Goal: Task Accomplishment & Management: Manage account settings

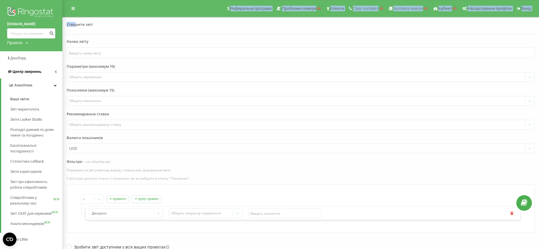
click at [28, 71] on span "Центр звернень" at bounding box center [26, 71] width 29 height 4
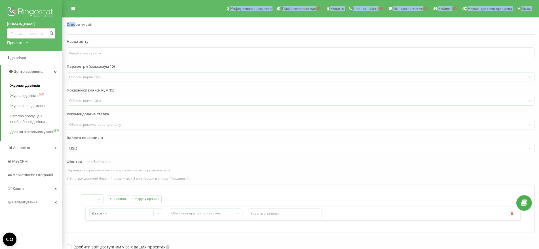
click at [31, 84] on span "Журнал дзвінків" at bounding box center [25, 86] width 30 height 6
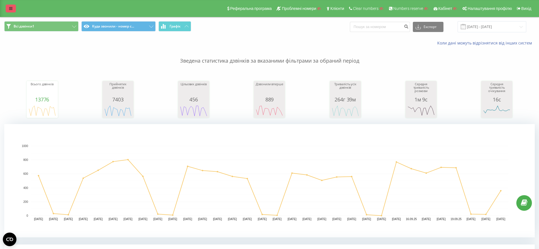
click at [13, 10] on link at bounding box center [11, 9] width 10 height 8
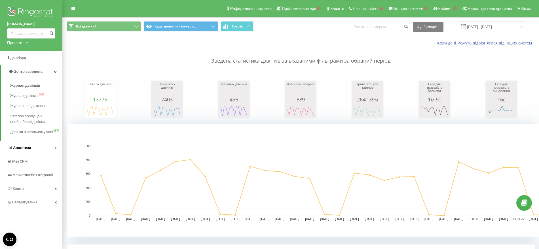
click at [24, 150] on span "Аналiтика" at bounding box center [22, 148] width 18 height 4
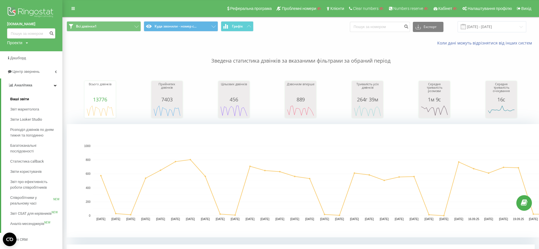
click at [21, 97] on span "Ваші звіти" at bounding box center [19, 99] width 19 height 6
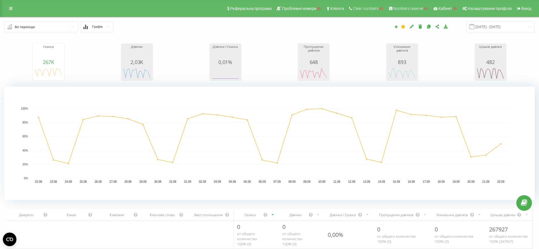
click at [70, 26] on input "text" at bounding box center [41, 27] width 73 height 10
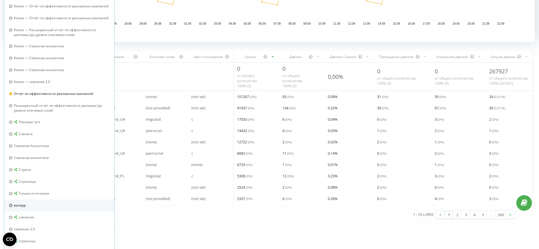
scroll to position [180, 0]
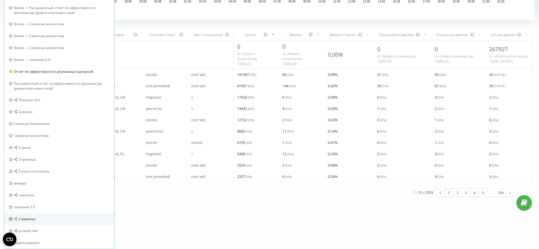
click at [53, 219] on div "страницы" at bounding box center [59, 218] width 101 height 5
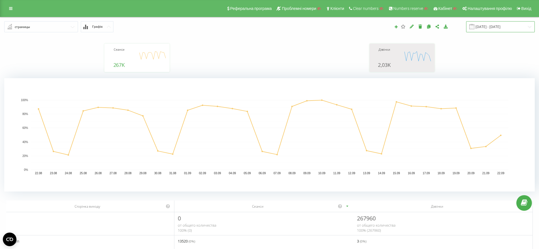
click at [494, 27] on input "22.08.2025 - 22.09.2025" at bounding box center [500, 26] width 69 height 11
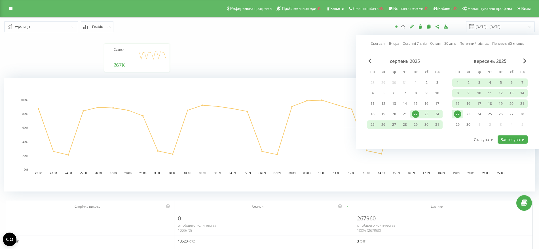
click at [456, 114] on div "22" at bounding box center [457, 113] width 7 height 7
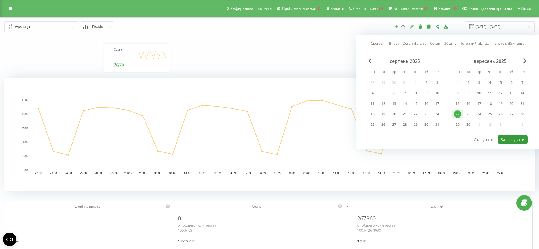
click at [512, 140] on button "Застосувати" at bounding box center [512, 139] width 30 height 8
type input "22.09.2025 - 22.09.2025"
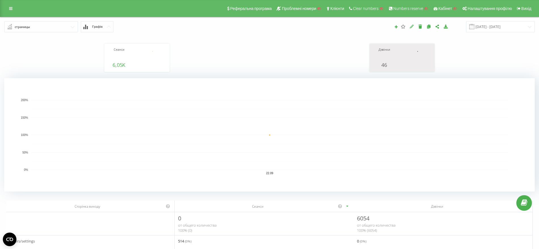
click at [414, 25] on icon at bounding box center [411, 26] width 5 height 4
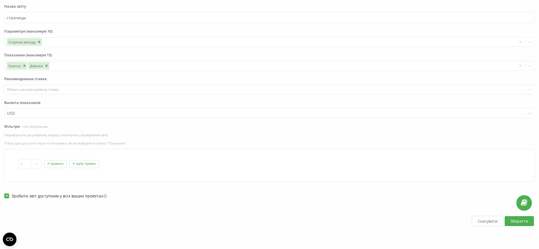
scroll to position [35, 0]
click at [52, 163] on button "+ правило" at bounding box center [55, 164] width 22 height 8
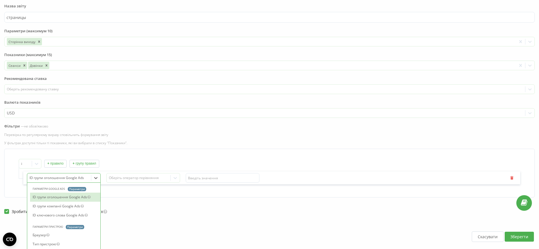
scroll to position [55, 0]
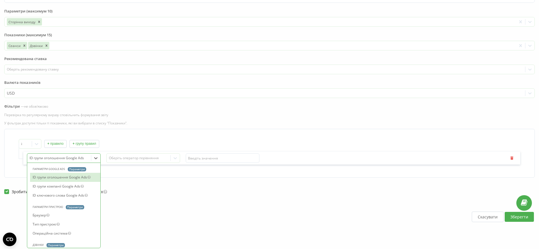
click at [50, 163] on div "24 results available. Use Up and Down to choose options, press Enter to select …" at bounding box center [64, 158] width 74 height 10
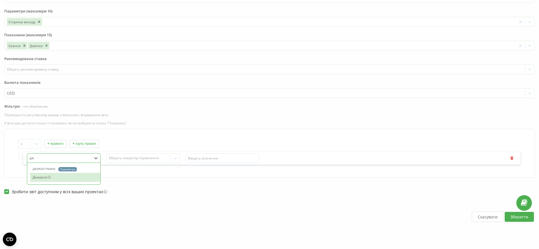
type input "дже"
click at [55, 176] on div "Джерело" at bounding box center [65, 177] width 70 height 9
click at [120, 157] on div "Оберіть оператор порівняння" at bounding box center [138, 158] width 59 height 5
click at [136, 169] on div "No options" at bounding box center [143, 168] width 73 height 9
drag, startPoint x: 140, startPoint y: 133, endPoint x: 83, endPoint y: 101, distance: 65.4
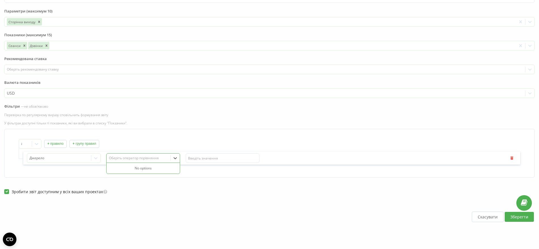
click at [138, 132] on div "і + правило + групу правил Джерело Use Up and Down to choose options, press Ent…" at bounding box center [269, 153] width 530 height 49
click at [129, 159] on div "Оберіть оператор порівняння" at bounding box center [138, 158] width 59 height 5
click at [175, 160] on icon at bounding box center [175, 158] width 6 height 6
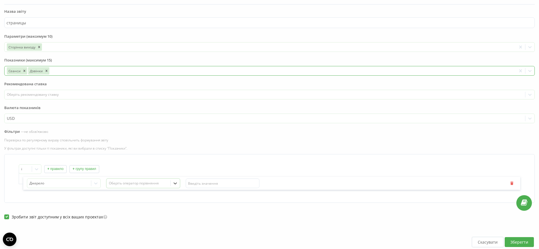
scroll to position [0, 0]
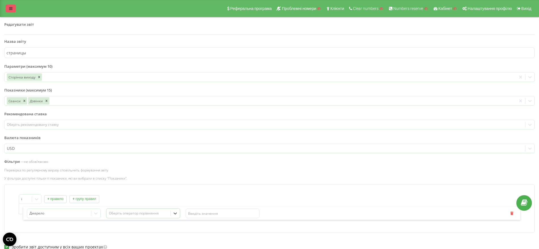
click at [7, 11] on link at bounding box center [11, 9] width 10 height 8
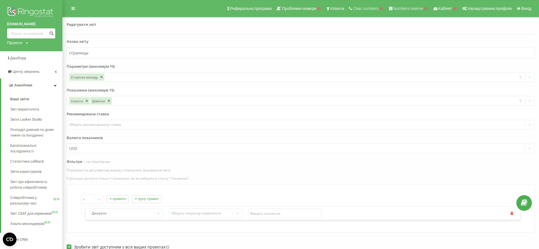
click at [117, 36] on div "Редагувати звіт Назва звіту страницы Параметри (максимум 10) Сторінка виходу To…" at bounding box center [301, 153] width 468 height 281
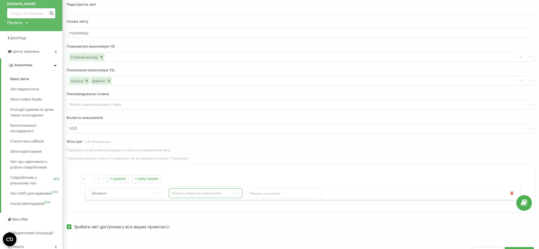
scroll to position [55, 0]
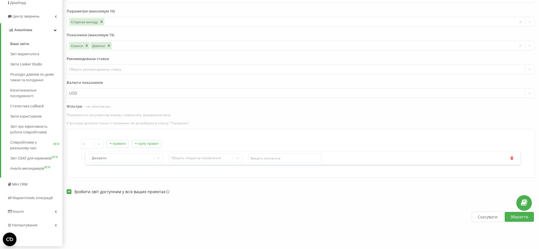
drag, startPoint x: 75, startPoint y: 163, endPoint x: 92, endPoint y: 163, distance: 17.3
click at [75, 163] on div "і + правило + групу правил Джерело Оберіть оператор порівняння" at bounding box center [301, 153] width 468 height 49
click at [213, 153] on div "Оберіть оператор порівняння" at bounding box center [206, 158] width 74 height 10
click at [211, 163] on div "No options" at bounding box center [205, 168] width 73 height 11
click at [238, 158] on icon at bounding box center [238, 158] width 6 height 6
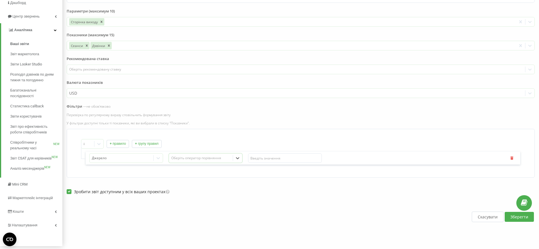
click at [237, 159] on icon at bounding box center [238, 158] width 6 height 6
click at [68, 153] on div "і + правило + групу правил Джерело Оберіть оператор порівняння" at bounding box center [301, 153] width 468 height 49
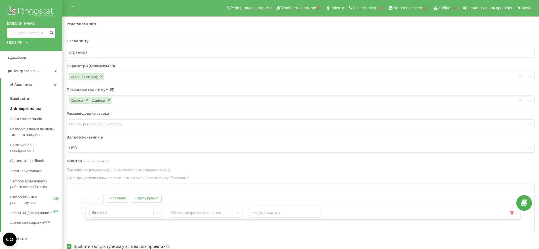
scroll to position [0, 0]
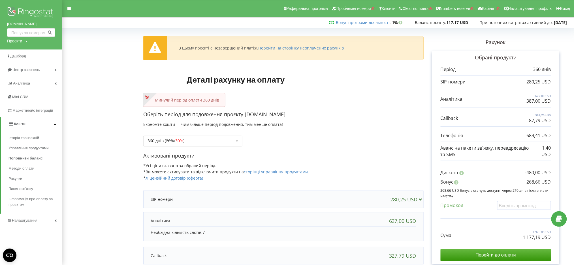
click at [13, 41] on div "Проєкти" at bounding box center [14, 41] width 15 height 6
click at [12, 53] on input "text" at bounding box center [24, 53] width 28 height 8
paste input "Максим, добрий день. Мене звати Юлія я з компанії Ringostat. Ми з вами співпрац…"
drag, startPoint x: 35, startPoint y: 52, endPoint x: 10, endPoint y: 53, distance: 25.3
click at [10, 53] on div "Пошук" at bounding box center [32, 53] width 51 height 18
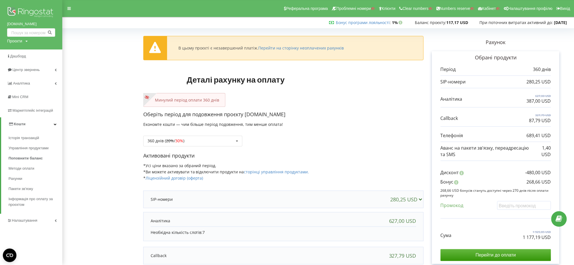
click at [12, 44] on div "Проєкти" at bounding box center [14, 41] width 15 height 6
drag, startPoint x: 17, startPoint y: 52, endPoint x: 31, endPoint y: 53, distance: 14.2
click at [31, 53] on input "text" at bounding box center [24, 53] width 28 height 8
click at [12, 39] on div "Проєкти" at bounding box center [14, 41] width 15 height 6
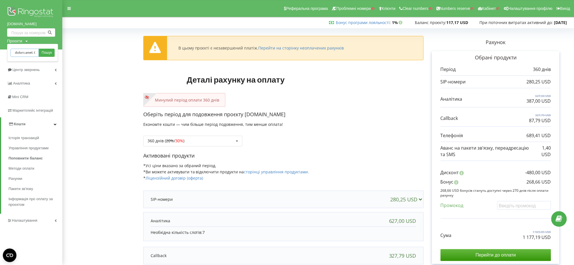
scroll to position [0, 0]
click at [11, 50] on input "text" at bounding box center [24, 53] width 28 height 8
paste input "app.binaryx.com."
type input "app.binaryx.com. SD Чи готові розглянути варіант сплатити раніше?"
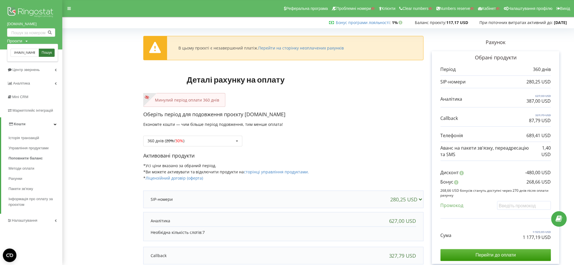
scroll to position [0, 0]
click at [45, 50] on span "Пошук" at bounding box center [47, 52] width 10 height 5
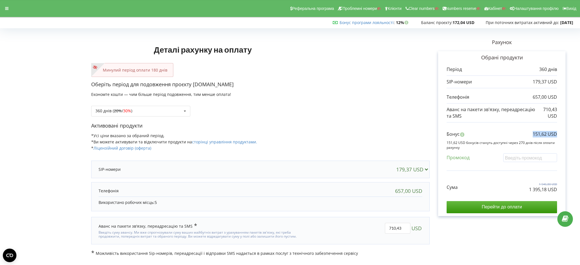
drag, startPoint x: 528, startPoint y: 136, endPoint x: 558, endPoint y: 136, distance: 29.2
click at [558, 136] on div "Обрані продукти Період 360 днів 179,37 USD 657,00 USD 710,43 USD" at bounding box center [501, 133] width 127 height 165
drag, startPoint x: 522, startPoint y: 192, endPoint x: 558, endPoint y: 192, distance: 35.4
click at [558, 192] on div "Обрані продукти Період 360 днів 179,37 USD 657,00 USD 710,43 USD" at bounding box center [501, 133] width 127 height 165
copy p "1 395,18 USD"
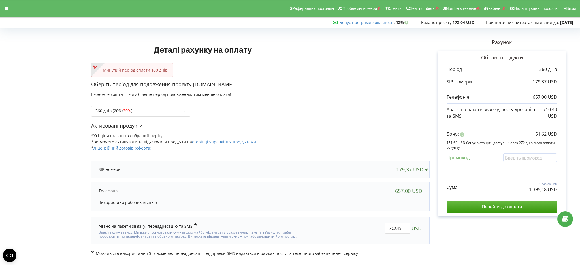
drag, startPoint x: 5, startPoint y: 127, endPoint x: 10, endPoint y: 127, distance: 5.7
click at [10, 127] on div "Деталі рахунку на оплату Минулий період оплати 180 днів Оберіть період для подо…" at bounding box center [290, 143] width 580 height 238
click at [117, 103] on div "360 днів ( 20% / 30% ) Поповнити баланс без подовження 20% / 30% 30% / 40%" at bounding box center [260, 106] width 339 height 19
click at [118, 110] on s "20%" at bounding box center [118, 110] width 8 height 5
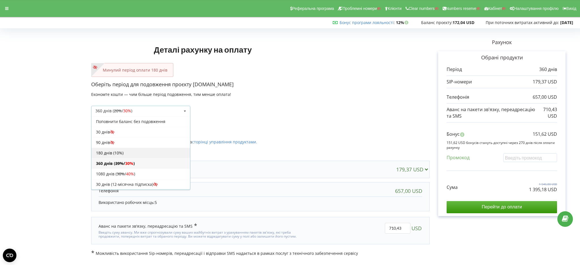
click at [137, 153] on div "180 днів (10%)" at bounding box center [141, 153] width 99 height 10
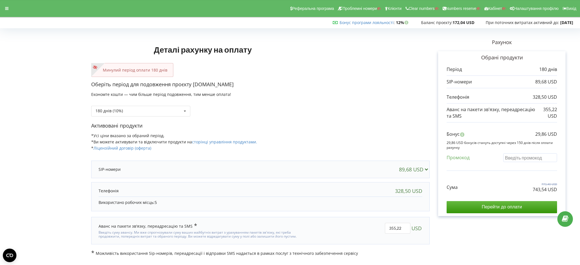
click at [526, 154] on input "text" at bounding box center [530, 158] width 54 height 9
paste input "EKLH-TLWT"
type input "EKLH-TLWT"
click at [510, 172] on div "Деталі рахунку на оплату Минулий період оплати 180 днів Оберіть період для подо…" at bounding box center [290, 143] width 568 height 226
drag, startPoint x: 531, startPoint y: 192, endPoint x: 555, endPoint y: 195, distance: 24.5
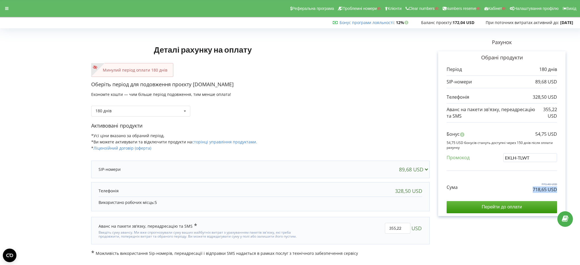
click at [555, 195] on div "Сума 773,40 USD 718,65 USD Перейти до оплати" at bounding box center [502, 194] width 110 height 40
copy div "718,65 USD"
drag, startPoint x: 24, startPoint y: 59, endPoint x: 18, endPoint y: 50, distance: 11.2
click at [20, 53] on form "Деталі рахунку на оплату Минулий період оплати 180 днів Оберіть період для подо…" at bounding box center [290, 143] width 568 height 226
click at [8, 9] on icon at bounding box center [6, 9] width 3 height 4
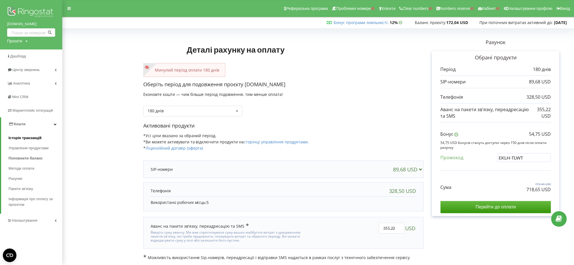
scroll to position [0, 0]
click at [500, 158] on input "EKLH-TLWT" at bounding box center [524, 157] width 54 height 9
click at [500, 157] on input "EKLH-TLWT" at bounding box center [524, 157] width 54 height 9
drag, startPoint x: 533, startPoint y: 160, endPoint x: 456, endPoint y: 156, distance: 77.8
click at [456, 156] on div "Промокод EKLH-TLWT" at bounding box center [496, 159] width 110 height 12
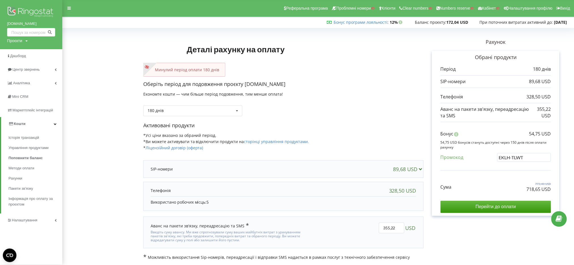
drag, startPoint x: 12, startPoint y: 23, endPoint x: 34, endPoint y: 23, distance: 21.8
click at [34, 23] on div "app.binaryx.com Проєкти Пошук" at bounding box center [31, 25] width 62 height 50
drag, startPoint x: 29, startPoint y: 22, endPoint x: 24, endPoint y: 23, distance: 4.8
copy link "[DOMAIN_NAME]"
drag, startPoint x: 397, startPoint y: 227, endPoint x: 377, endPoint y: 226, distance: 20.4
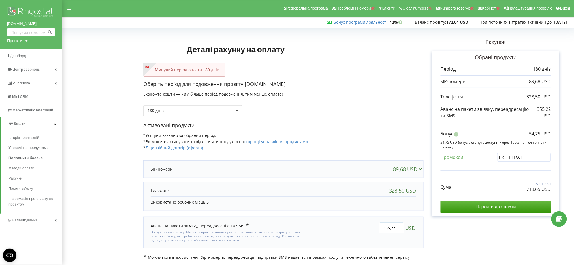
click at [377, 226] on div "355,22 USD" at bounding box center [369, 233] width 103 height 28
type input "250"
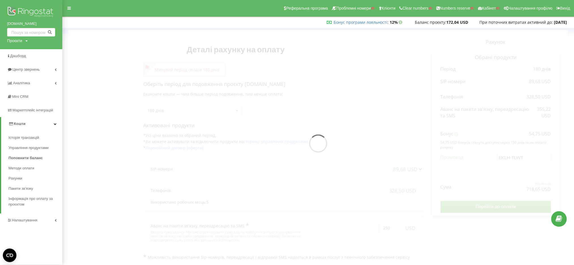
click at [478, 209] on div "Деталі рахунку на оплату Минулий період оплати 180 днів Оберіть період для подо…" at bounding box center [318, 145] width 500 height 231
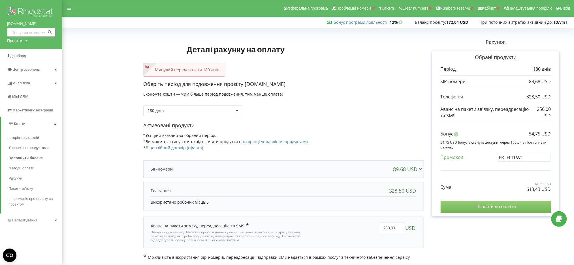
click at [468, 209] on input "Перейти до оплати" at bounding box center [496, 207] width 110 height 12
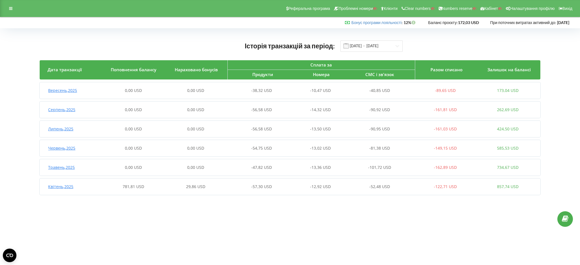
click at [162, 186] on div "781,81 USD" at bounding box center [133, 187] width 62 height 6
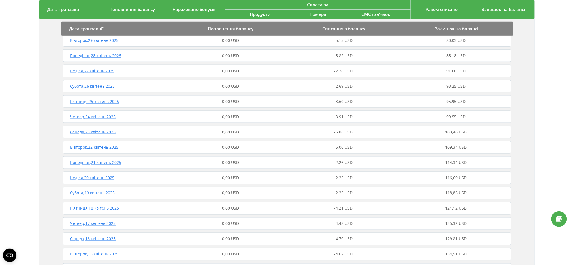
scroll to position [113, 0]
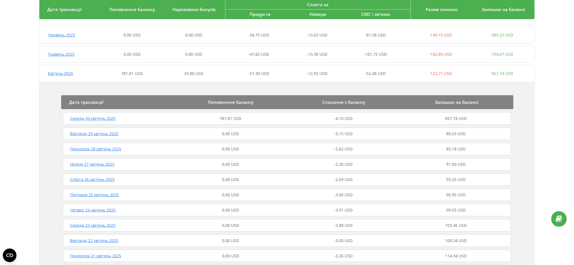
click at [208, 120] on div "781,81 USD" at bounding box center [230, 119] width 113 height 6
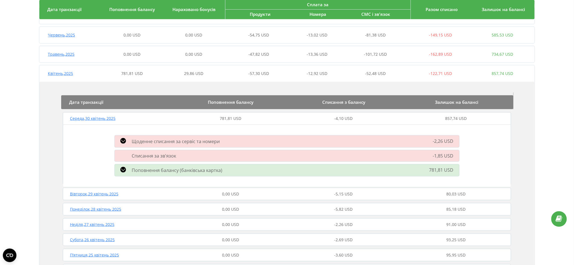
click at [201, 174] on div "Поповнення балансу (банківська картка) 781,81 USD" at bounding box center [287, 170] width 352 height 15
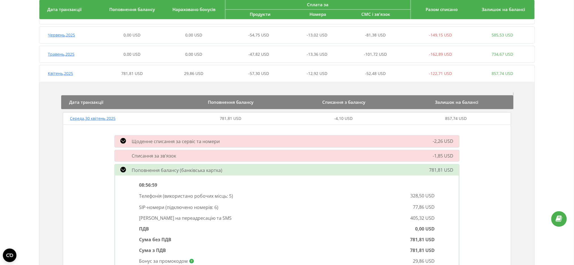
click at [205, 164] on div "Поповнення балансу (банківська картка) 781,81 USD" at bounding box center [287, 170] width 352 height 15
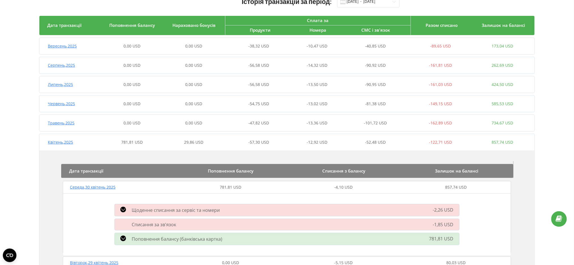
scroll to position [0, 0]
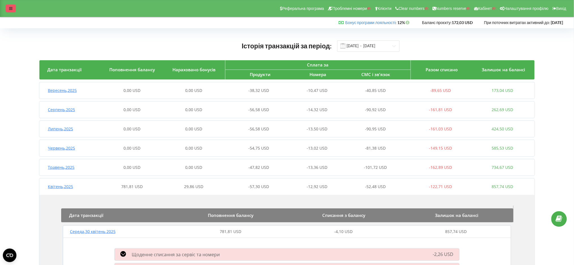
drag, startPoint x: 10, startPoint y: 8, endPoint x: 17, endPoint y: 44, distance: 36.4
click at [10, 8] on icon at bounding box center [10, 9] width 3 height 4
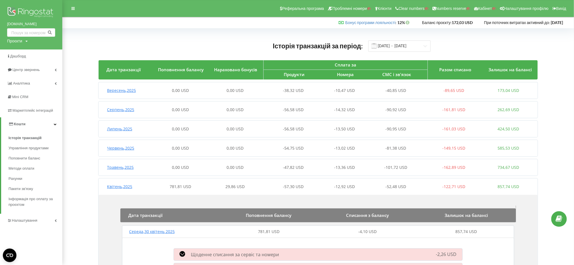
drag, startPoint x: 17, startPoint y: 43, endPoint x: 20, endPoint y: 52, distance: 10.1
click at [16, 43] on div "Проєкти" at bounding box center [14, 41] width 15 height 6
click at [21, 57] on input "text" at bounding box center [24, 53] width 28 height 8
paste input "dtb.com"
type input "dtb.com"
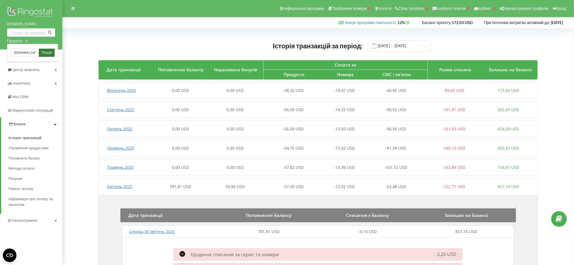
click at [44, 54] on span "Пошук" at bounding box center [47, 52] width 10 height 5
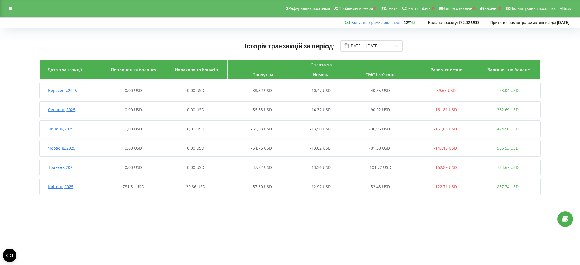
click at [176, 90] on div "0,00 USD" at bounding box center [196, 91] width 62 height 6
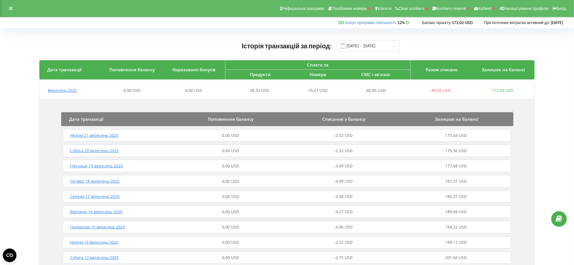
click at [151, 95] on div "Вересень , 2025 0,00 USD 0,00 USD -38,32 USD -10,47 USD -40,85 USD -89,65 USD 1…" at bounding box center [286, 91] width 494 height 14
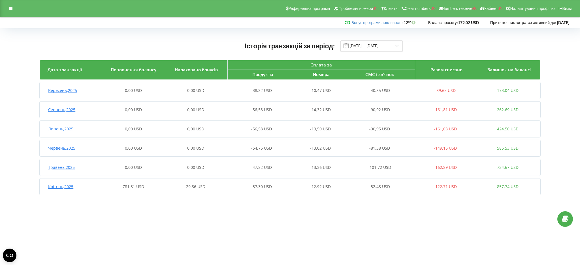
click at [0, 113] on div "Історія транзакцій за період: 01.04.2025 - 22.09.2025 Дата транзакції Поповненн…" at bounding box center [290, 119] width 580 height 182
click at [8, 8] on div at bounding box center [11, 9] width 10 height 8
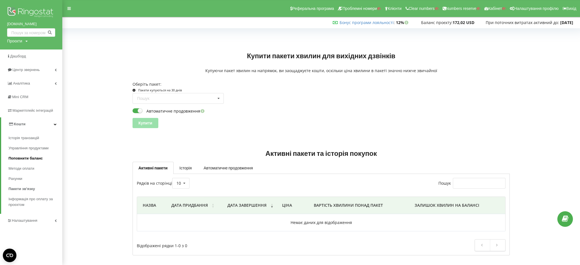
click at [16, 157] on span "Поповнити баланс" at bounding box center [25, 159] width 34 height 6
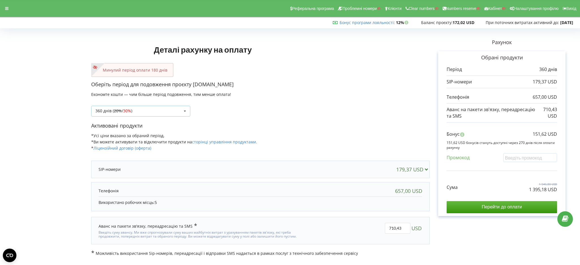
click at [130, 109] on span "30%" at bounding box center [127, 110] width 8 height 5
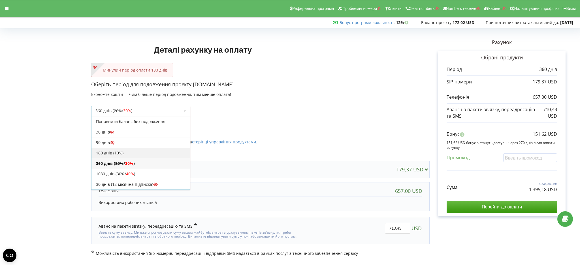
click at [117, 150] on div "180 днів (10%)" at bounding box center [141, 153] width 99 height 10
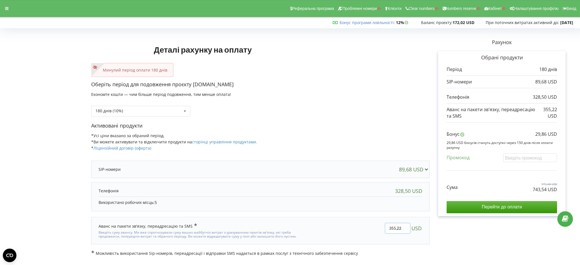
drag, startPoint x: 405, startPoint y: 226, endPoint x: 373, endPoint y: 226, distance: 32.0
click at [373, 226] on div "355,22 USD" at bounding box center [364, 231] width 124 height 24
click at [27, 150] on form "Деталі рахунку на оплату Минулий період оплати 180 днів Оберіть період для подо…" at bounding box center [290, 143] width 568 height 226
click at [4, 7] on div at bounding box center [7, 9] width 10 height 8
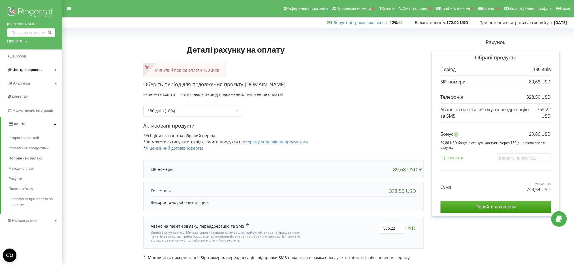
click at [22, 73] on link "Центр звернень" at bounding box center [31, 70] width 62 height 14
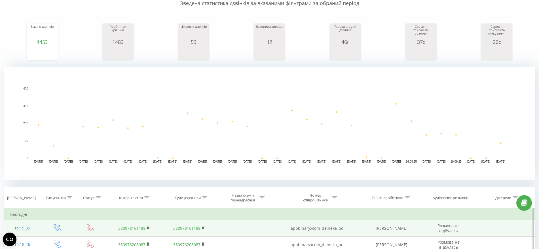
scroll to position [106, 0]
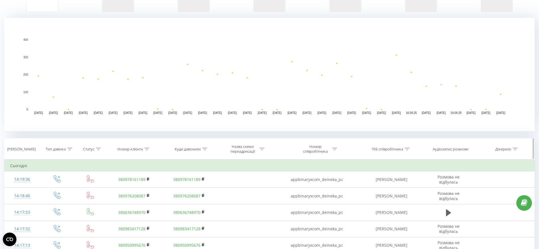
click at [69, 150] on icon at bounding box center [69, 149] width 5 height 3
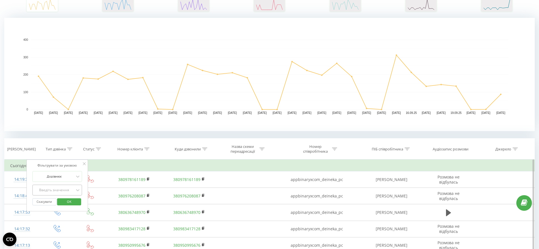
scroll to position [110, 0]
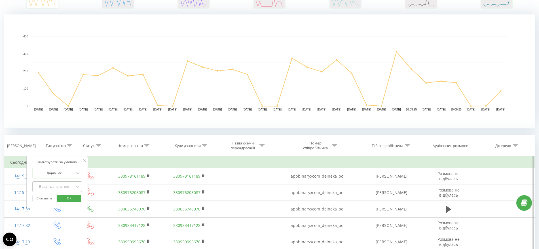
click at [65, 192] on div "Введіть значення" at bounding box center [57, 186] width 50 height 11
click at [61, 207] on div "Вихідний" at bounding box center [57, 206] width 49 height 9
click at [69, 196] on span "OK" at bounding box center [69, 198] width 16 height 9
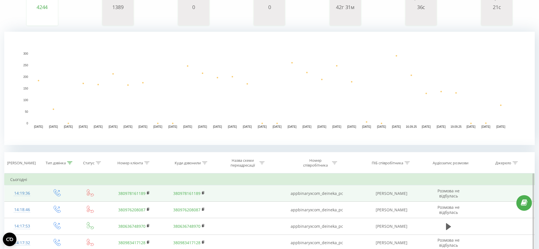
scroll to position [35, 0]
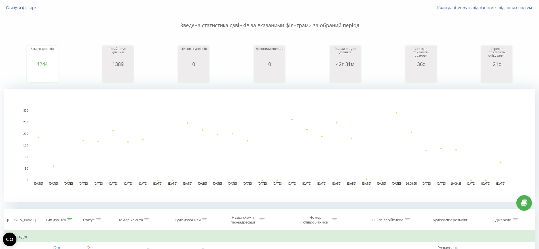
drag, startPoint x: 58, startPoint y: 103, endPoint x: 103, endPoint y: 103, distance: 45.3
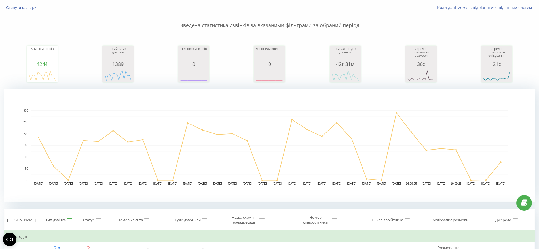
click at [58, 103] on rect "A chart." at bounding box center [269, 145] width 530 height 113
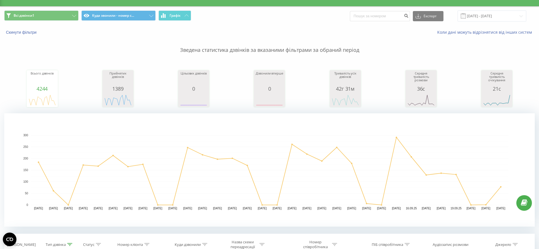
scroll to position [0, 0]
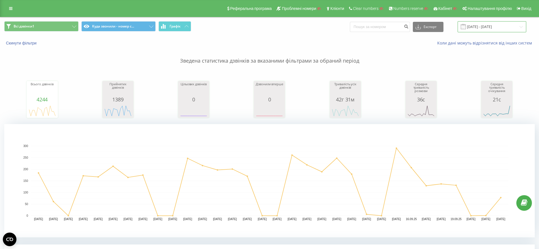
click at [481, 23] on input "22.08.2025 - 22.09.2025" at bounding box center [491, 26] width 69 height 11
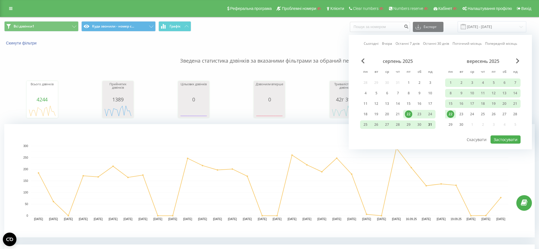
click at [429, 124] on div "31" at bounding box center [429, 124] width 7 height 7
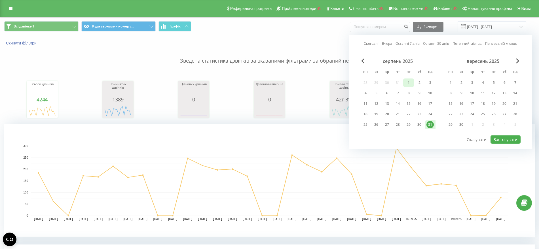
click at [411, 85] on div "1" at bounding box center [408, 82] width 7 height 7
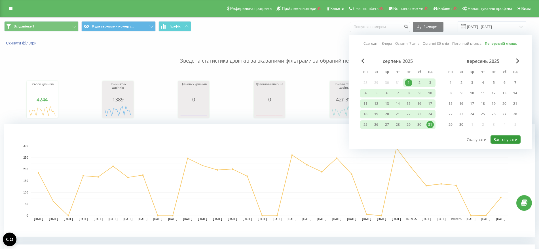
click at [502, 139] on button "Застосувати" at bounding box center [505, 139] width 30 height 8
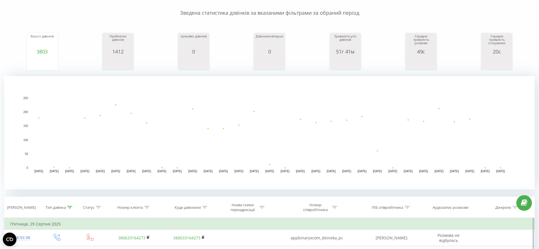
scroll to position [106, 0]
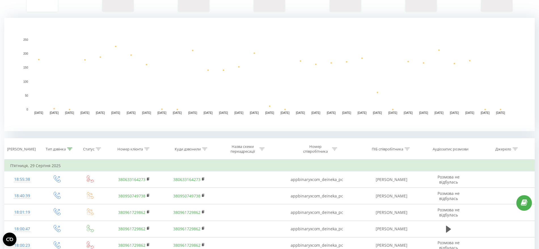
drag, startPoint x: 114, startPoint y: 66, endPoint x: 297, endPoint y: 91, distance: 184.9
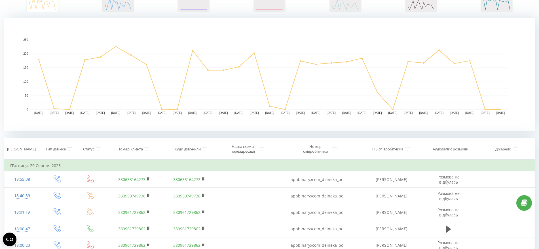
click at [115, 67] on rect "A chart." at bounding box center [269, 75] width 477 height 70
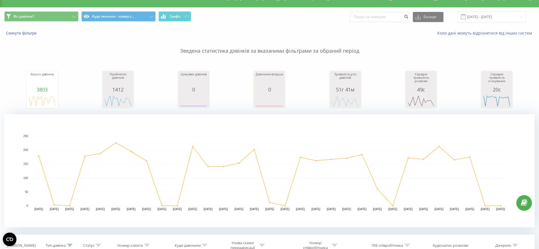
scroll to position [0, 0]
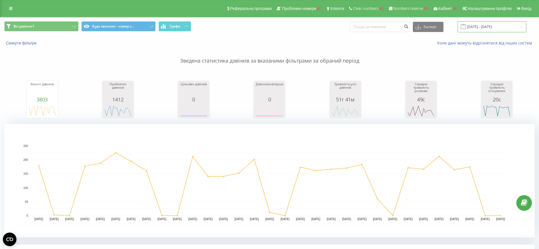
click at [482, 26] on input "01.08.2025 - 31.08.2025" at bounding box center [491, 26] width 69 height 11
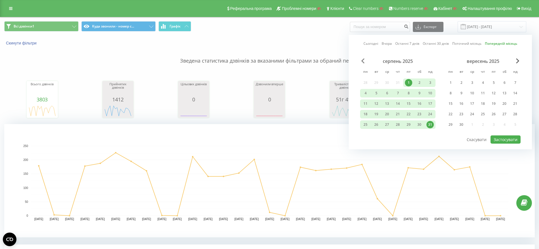
drag, startPoint x: 362, startPoint y: 58, endPoint x: 364, endPoint y: 62, distance: 5.0
click at [361, 58] on div "Сьогодні Вчора Останні 7 днів Останні 30 днів Поточний місяць Попередній місяць…" at bounding box center [439, 92] width 183 height 114
click at [364, 63] on div "серпень 2025" at bounding box center [397, 61] width 75 height 6
click at [362, 60] on span "Previous Month" at bounding box center [362, 60] width 3 height 5
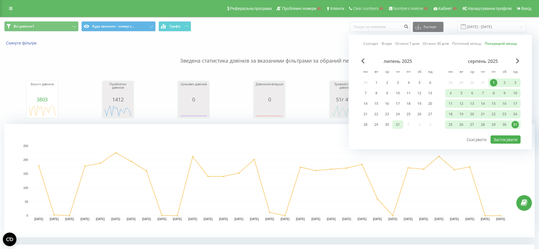
click at [397, 126] on div "31" at bounding box center [397, 124] width 7 height 7
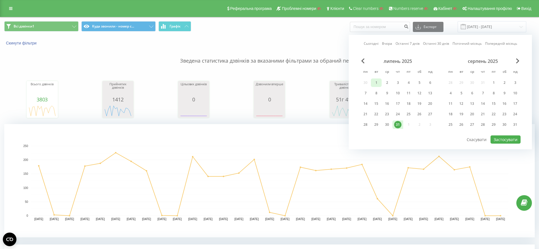
click at [376, 83] on div "1" at bounding box center [375, 82] width 7 height 7
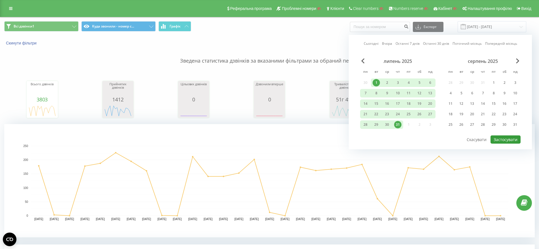
click at [504, 139] on button "Застосувати" at bounding box center [505, 139] width 30 height 8
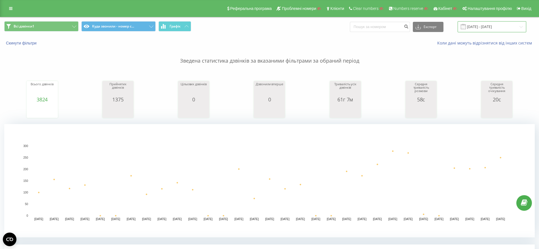
click at [471, 23] on input "01.07.2025 - 31.07.2025" at bounding box center [491, 26] width 69 height 11
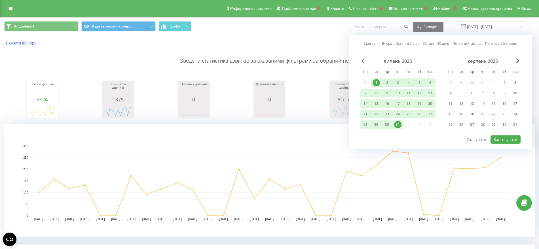
click at [362, 61] on span "Previous Month" at bounding box center [362, 60] width 3 height 5
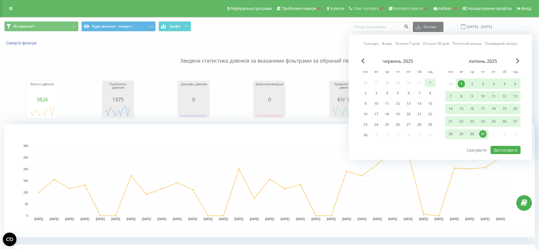
click at [428, 83] on div "1" at bounding box center [429, 82] width 7 height 7
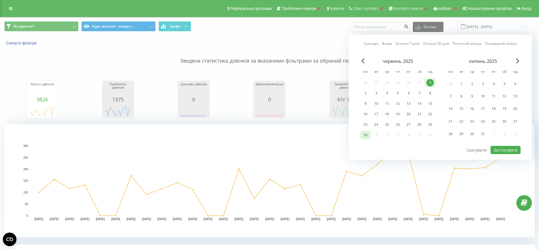
click at [367, 134] on div "30" at bounding box center [365, 134] width 7 height 7
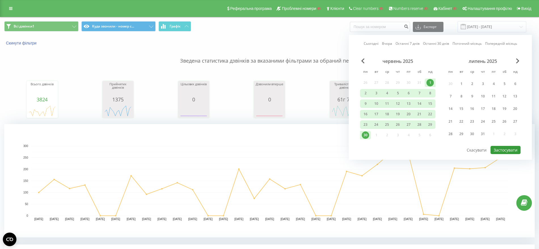
click at [504, 148] on button "Застосувати" at bounding box center [505, 150] width 30 height 8
type input "01.06.2025 - 30.06.2025"
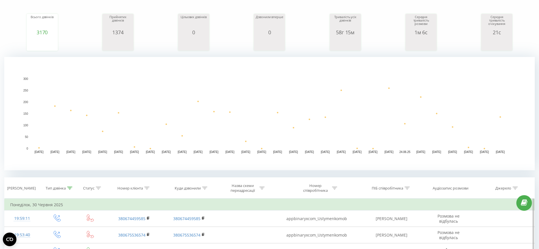
scroll to position [142, 0]
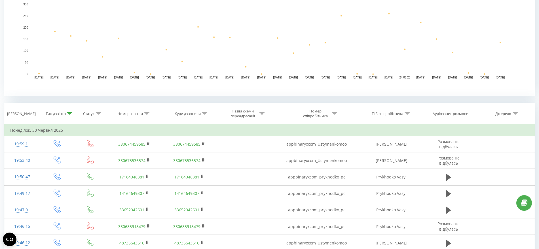
click at [7, 75] on rect "A chart." at bounding box center [269, 38] width 530 height 113
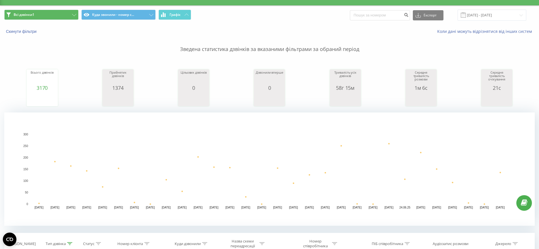
scroll to position [0, 0]
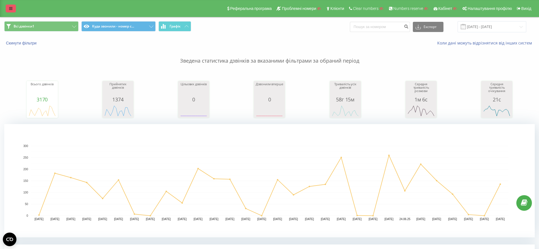
click at [9, 9] on link at bounding box center [11, 9] width 10 height 8
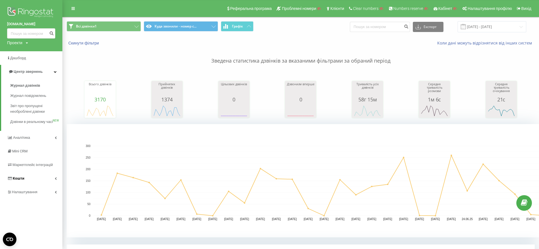
click at [21, 180] on span "Кошти" at bounding box center [19, 178] width 12 height 4
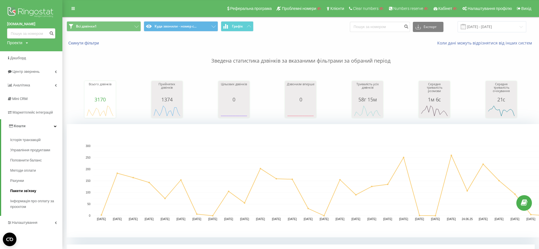
click at [24, 192] on span "Пакети зв'язку" at bounding box center [23, 191] width 26 height 6
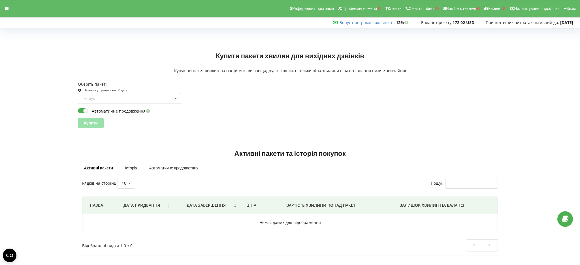
click at [134, 170] on link "Історія" at bounding box center [131, 168] width 24 height 12
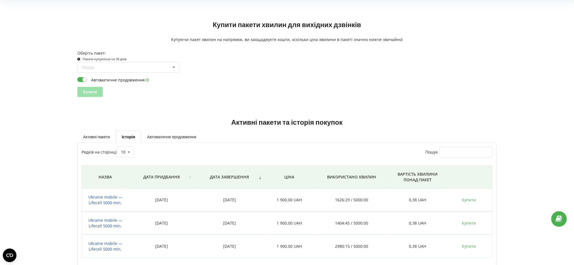
scroll to position [58, 0]
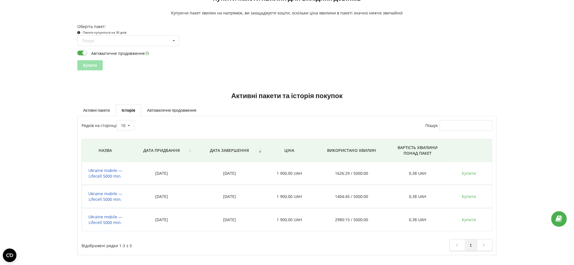
drag, startPoint x: 148, startPoint y: 175, endPoint x: 247, endPoint y: 175, distance: 98.6
click at [247, 175] on tr "Ukraine mobile — Lifecell 5000 min. [DATE] [DATE] 1 900,00 UAH 1626:29 / 5000:0…" at bounding box center [287, 173] width 411 height 23
click at [225, 179] on td "[DATE]" at bounding box center [230, 173] width 70 height 23
click at [19, 105] on div at bounding box center [37, 176] width 71 height 175
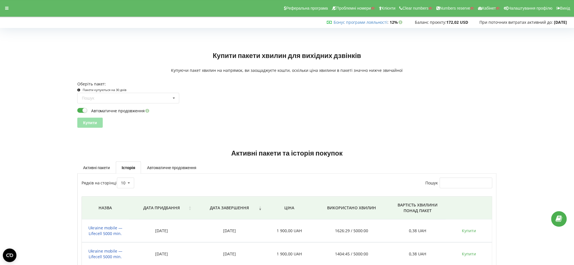
scroll to position [0, 0]
click at [6, 12] on div at bounding box center [7, 9] width 10 height 8
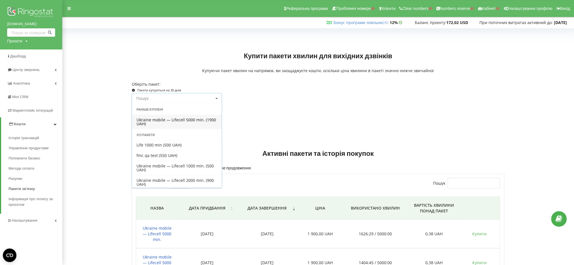
click at [175, 103] on input at bounding box center [177, 98] width 90 height 10
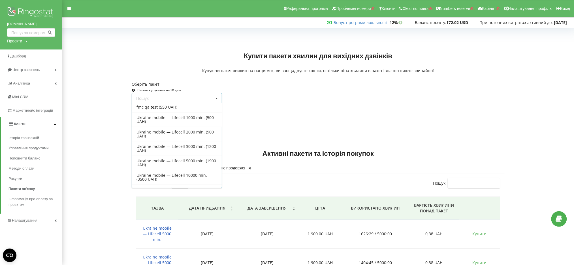
click at [91, 144] on div "Активні пакети та історія покупок Активні пакети Історія Автоматичне продовженн…" at bounding box center [318, 235] width 508 height 206
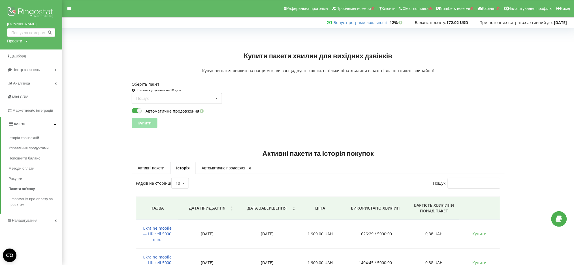
scroll to position [38, 0]
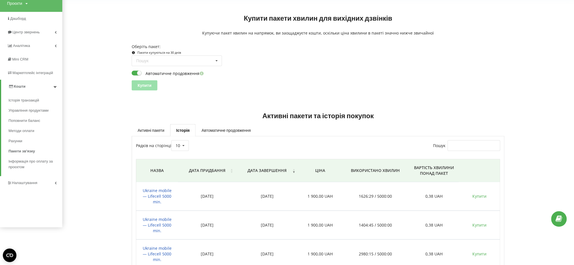
click at [73, 93] on div at bounding box center [95, 49] width 63 height 92
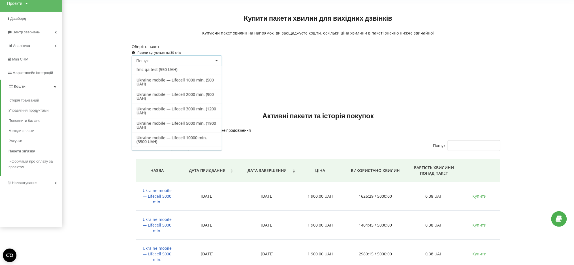
drag, startPoint x: 182, startPoint y: 62, endPoint x: 187, endPoint y: 71, distance: 10.3
click at [180, 62] on input at bounding box center [177, 61] width 90 height 10
click at [80, 83] on div at bounding box center [95, 49] width 63 height 92
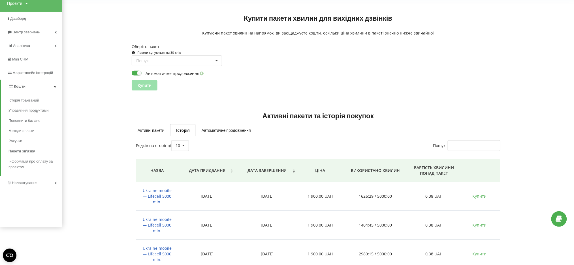
click at [116, 110] on div at bounding box center [95, 205] width 63 height 192
click at [102, 111] on div at bounding box center [95, 205] width 63 height 192
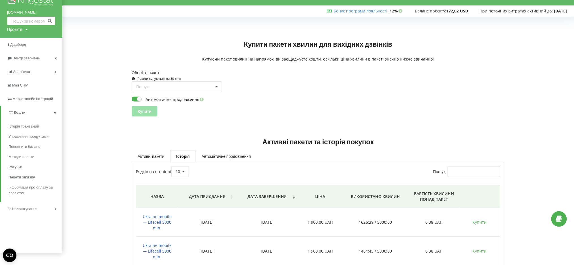
scroll to position [0, 0]
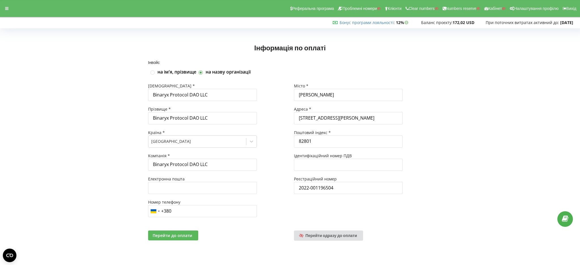
click at [177, 236] on span "Перейти до оплати" at bounding box center [173, 235] width 40 height 5
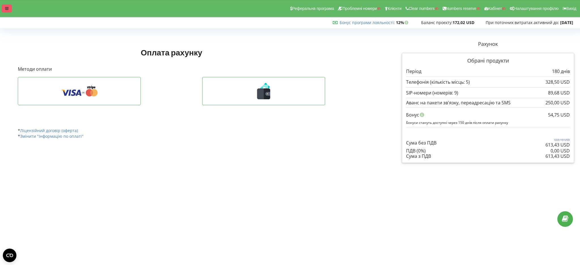
click at [6, 6] on div at bounding box center [7, 9] width 10 height 8
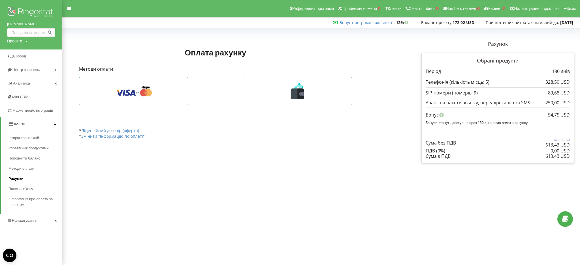
click at [16, 180] on span "Рахунки" at bounding box center [15, 179] width 15 height 6
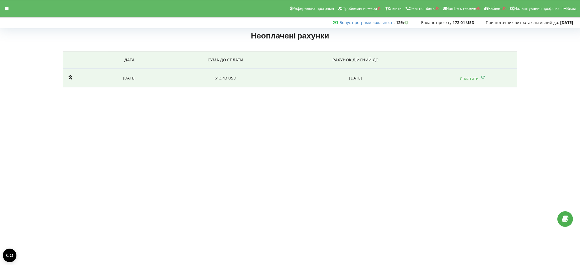
click at [183, 84] on td "613,43 USD" at bounding box center [225, 78] width 116 height 19
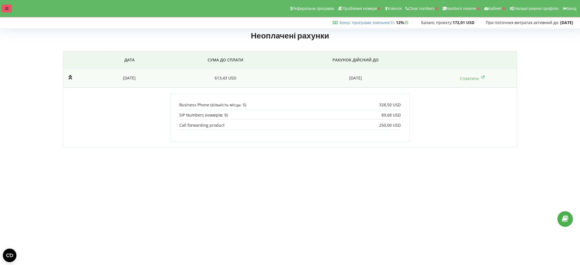
click at [6, 5] on div at bounding box center [7, 9] width 10 height 8
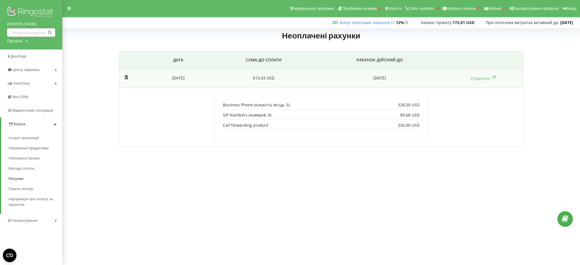
drag, startPoint x: 178, startPoint y: 257, endPoint x: 178, endPoint y: 248, distance: 9.3
click at [178, 257] on body "Реферальна програма Проблемні номери Клієнти Clear numbers Numbers reserve Кабі…" at bounding box center [290, 132] width 580 height 265
click at [17, 159] on span "Поповнити баланс" at bounding box center [25, 159] width 34 height 6
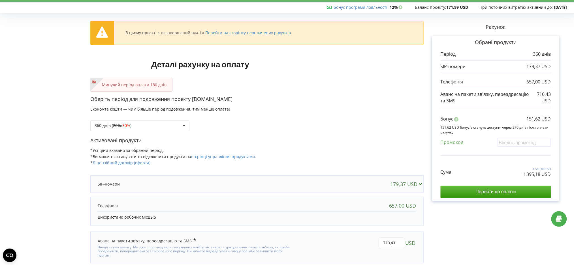
scroll to position [30, 0]
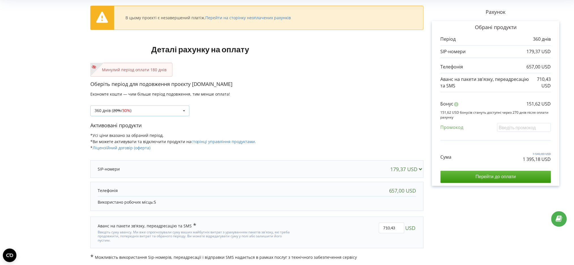
click at [174, 111] on div "360 днів ( 20% / 30% ) Поповнити баланс без подовження 20%" at bounding box center [139, 111] width 99 height 11
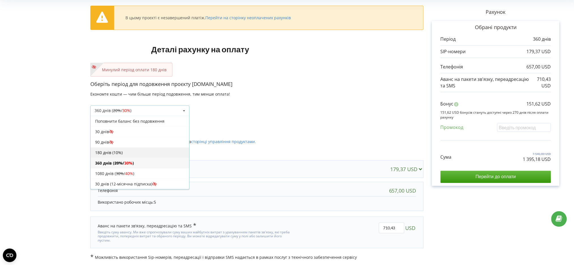
click at [123, 154] on div "180 днів (10%)" at bounding box center [140, 153] width 99 height 10
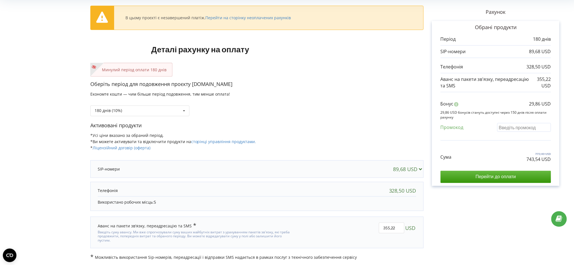
paste input "EKLH-TLWT"
type input "EKLH-TLWT"
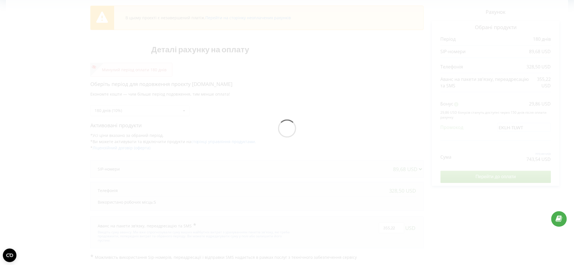
click at [405, 142] on div "В цьому проєкті є незавершений платіж. Перейти на сторінку неоплачених рахунків…" at bounding box center [287, 130] width 562 height 261
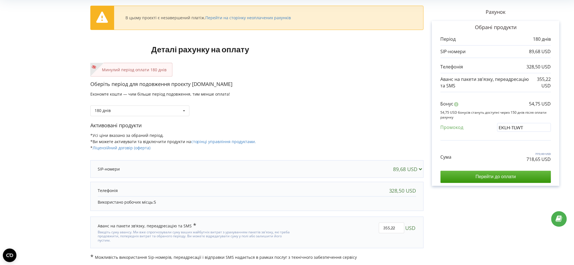
click at [452, 139] on div "Бонус 54,75 USD 54,75 USD бонусів стануть доступні через 150 днів після оплати …" at bounding box center [496, 118] width 110 height 46
click at [504, 152] on div "Сума 773,40 USD 718,65 USD" at bounding box center [496, 153] width 110 height 19
click at [499, 177] on input "Перейти до оплати" at bounding box center [496, 177] width 110 height 12
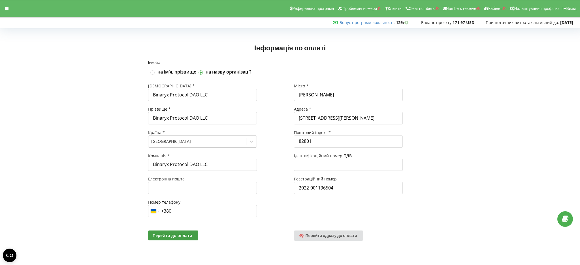
click at [70, 86] on div "Інвойс на імʼя, прізвище на назву організації Імʼя * Binaryx Protocol DAO LLC П…" at bounding box center [290, 158] width 568 height 195
click at [8, 9] on icon at bounding box center [6, 9] width 3 height 4
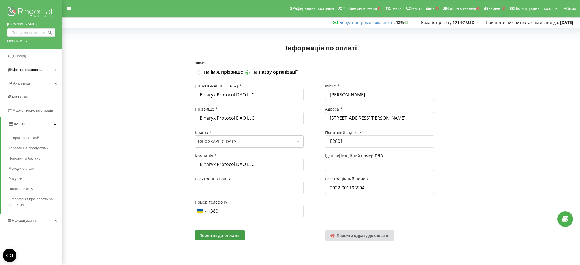
click at [25, 71] on span "Центр звернень" at bounding box center [26, 70] width 29 height 4
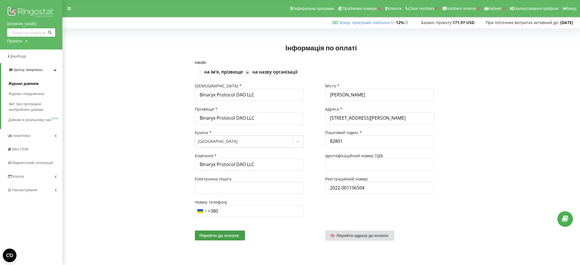
click at [24, 83] on span "Журнал дзвінків" at bounding box center [23, 84] width 30 height 6
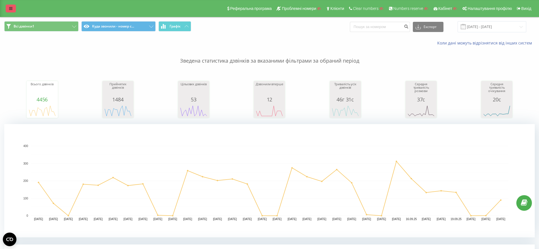
click at [13, 7] on link at bounding box center [11, 9] width 10 height 8
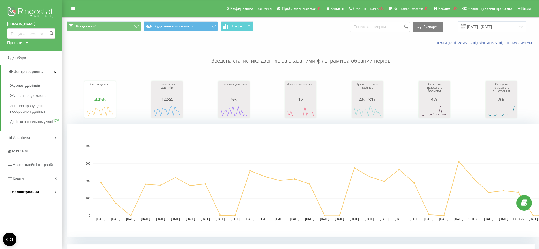
click at [30, 194] on span "Налаштування" at bounding box center [25, 192] width 27 height 4
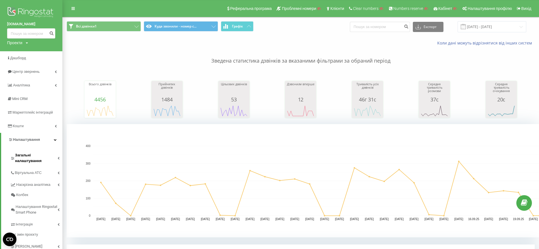
click at [39, 158] on span "Загальні налаштування" at bounding box center [36, 157] width 42 height 11
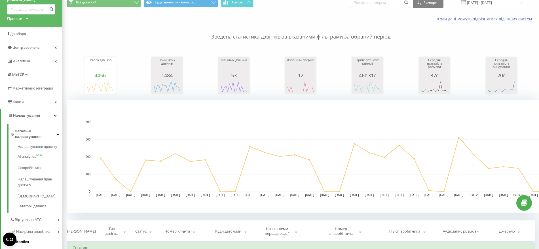
scroll to position [71, 0]
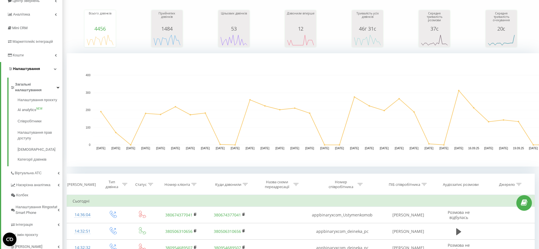
click at [39, 69] on link "Налаштування" at bounding box center [31, 69] width 61 height 14
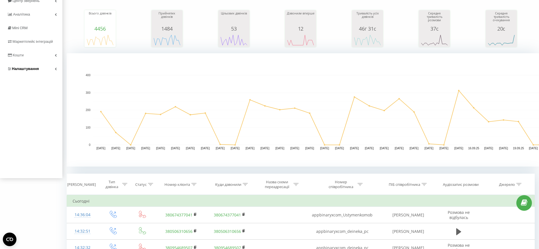
click at [39, 69] on link "Налаштування" at bounding box center [31, 69] width 62 height 14
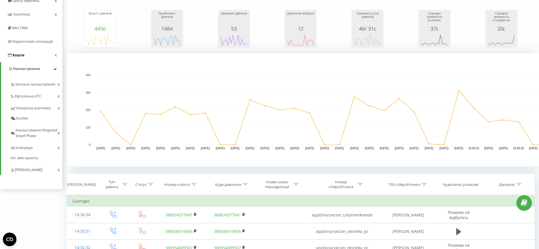
click at [37, 57] on link "Кошти" at bounding box center [31, 55] width 62 height 14
click at [28, 153] on span "Налаштування" at bounding box center [25, 152] width 27 height 4
click at [29, 96] on span "Віртуальна АТС" at bounding box center [29, 96] width 29 height 6
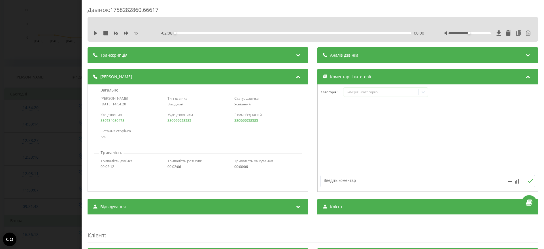
click at [53, 21] on div "Дзвінок : 1758282860.66617 1 x - 02:06 00:00 00:00 Транскрипція 00:01 Алло, доб…" at bounding box center [272, 124] width 544 height 249
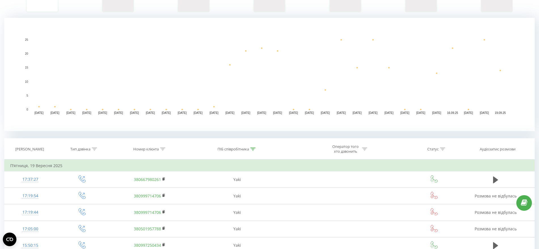
scroll to position [215, 0]
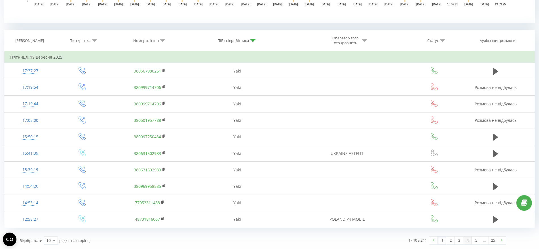
click at [464, 242] on link "4" at bounding box center [467, 241] width 8 height 8
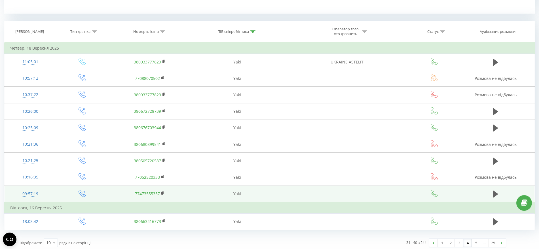
scroll to position [226, 0]
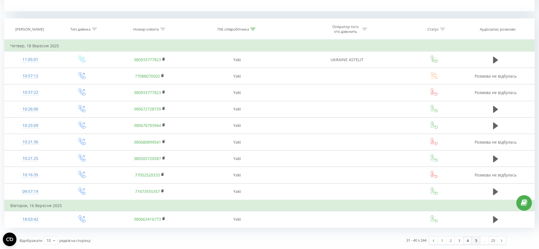
click at [477, 242] on link "5" at bounding box center [475, 241] width 8 height 8
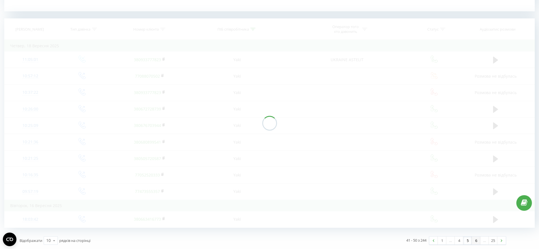
click at [473, 241] on link "6" at bounding box center [475, 241] width 8 height 8
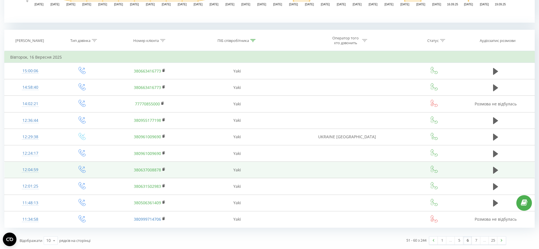
scroll to position [215, 0]
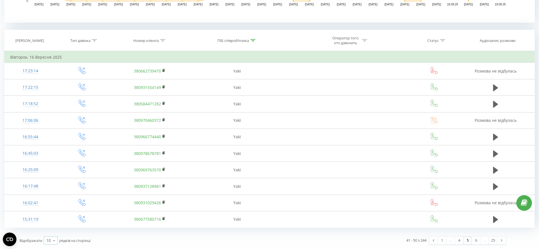
click at [50, 242] on icon at bounding box center [54, 240] width 8 height 11
click at [51, 234] on span "100" at bounding box center [49, 232] width 7 height 5
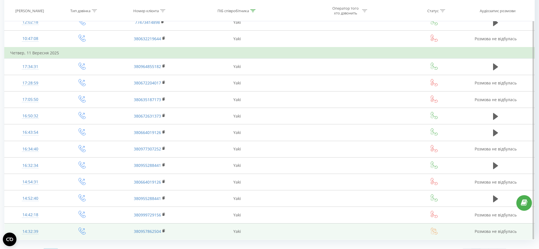
scroll to position [1755, 0]
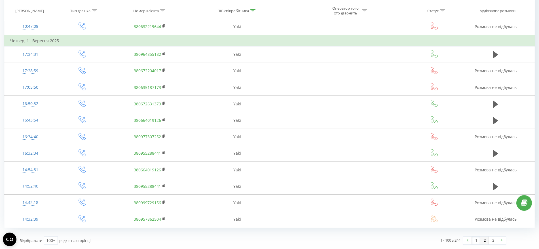
click at [485, 241] on link "2" at bounding box center [484, 241] width 8 height 8
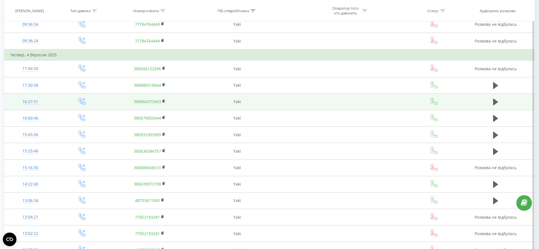
scroll to position [1614, 0]
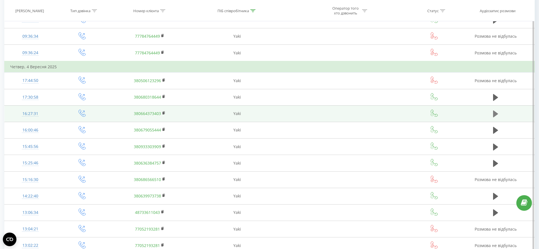
click at [494, 114] on icon at bounding box center [495, 113] width 5 height 7
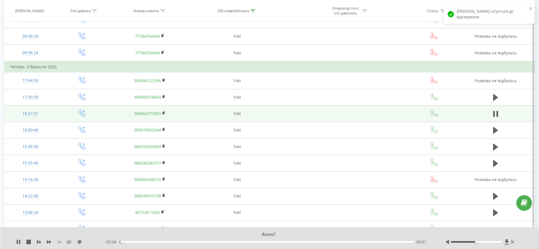
click at [101, 232] on div "Алло?" at bounding box center [265, 234] width 399 height 6
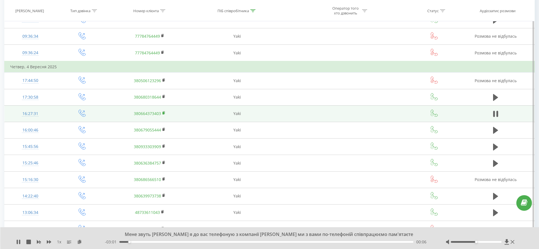
click at [164, 114] on rect at bounding box center [163, 113] width 2 height 3
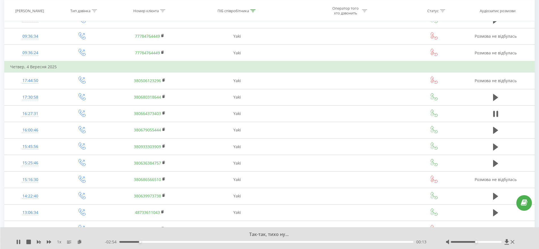
click at [17, 239] on div "1 x" at bounding box center [60, 242] width 89 height 6
click at [21, 242] on div "1 x" at bounding box center [60, 242] width 89 height 6
click at [18, 241] on icon at bounding box center [18, 242] width 5 height 5
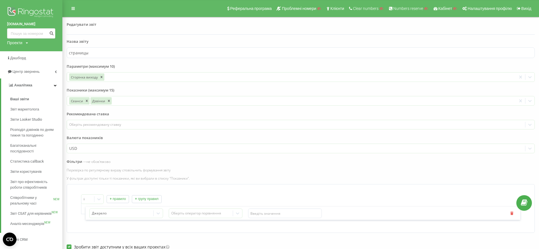
click at [16, 43] on div "Проекти" at bounding box center [14, 43] width 15 height 6
drag, startPoint x: 17, startPoint y: 49, endPoint x: 29, endPoint y: 53, distance: 12.5
click at [18, 50] on input "text" at bounding box center [23, 51] width 28 height 8
paste input "mandarinka"
type input "mandarinka"
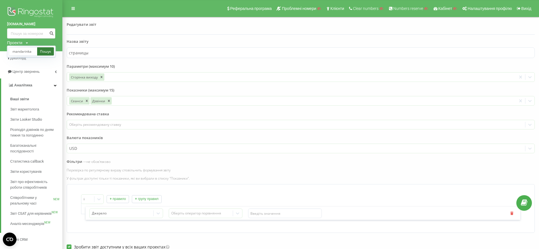
click at [51, 51] on link "Пошук" at bounding box center [45, 51] width 17 height 8
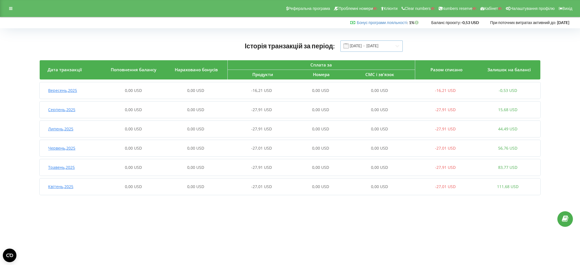
click at [369, 43] on input "01.04.2025 - 22.09.2025" at bounding box center [372, 46] width 62 height 11
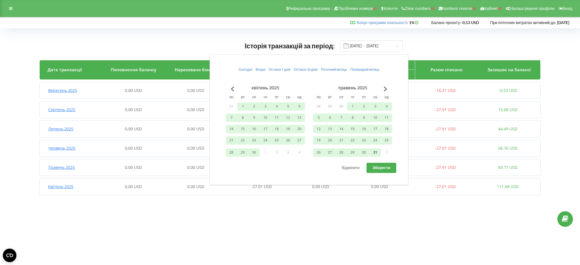
click at [375, 152] on button "31" at bounding box center [375, 152] width 11 height 8
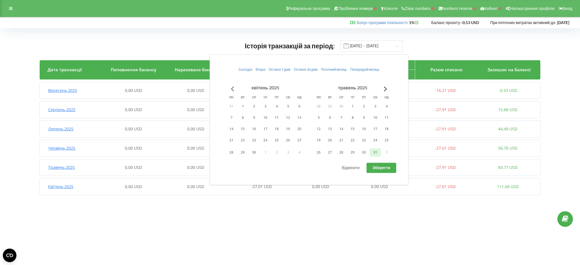
click at [229, 89] on button "Go to previous month" at bounding box center [232, 88] width 11 height 11
click at [233, 90] on button "Go to previous month" at bounding box center [232, 88] width 11 height 11
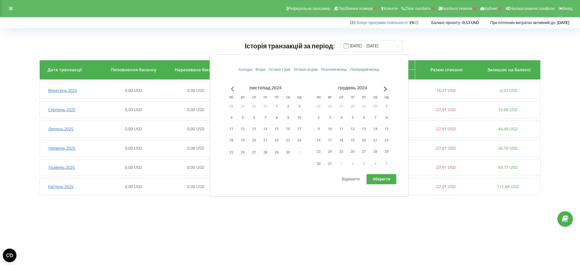
click at [233, 90] on button "Go to previous month" at bounding box center [232, 88] width 11 height 11
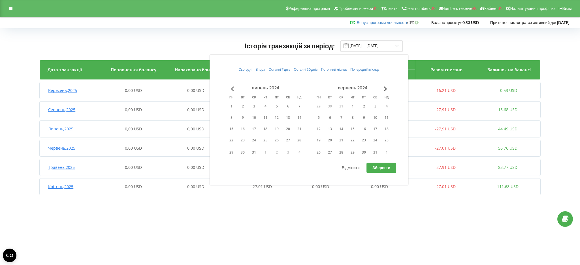
click at [233, 90] on button "Go to previous month" at bounding box center [232, 88] width 11 height 11
drag, startPoint x: 231, startPoint y: 117, endPoint x: 342, endPoint y: 146, distance: 114.3
click at [231, 118] on button "6" at bounding box center [231, 118] width 11 height 8
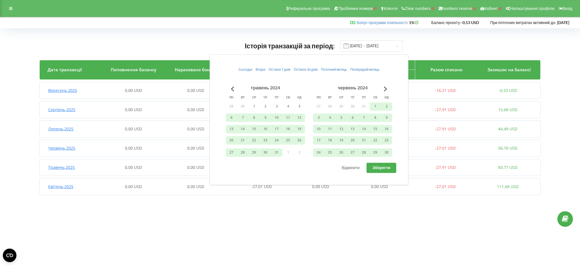
drag, startPoint x: 387, startPoint y: 167, endPoint x: 384, endPoint y: 166, distance: 2.9
click at [387, 167] on span "Зберегти" at bounding box center [382, 167] width 18 height 5
type input "06.05.2024 - 31.05.2025"
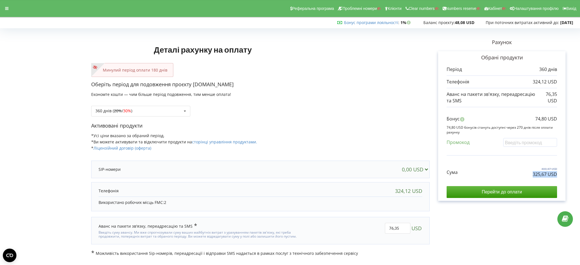
drag, startPoint x: 531, startPoint y: 177, endPoint x: 560, endPoint y: 181, distance: 28.6
click at [538, 181] on div "Обрані продукти Період 360 днів 324,12 USD 76,35 USD" at bounding box center [501, 126] width 127 height 150
drag, startPoint x: 550, startPoint y: 117, endPoint x: 569, endPoint y: 117, distance: 18.7
click at [538, 117] on div "Рахунок Обрані продукти Період 360 днів 324,12 USD 76,35 USD Бонус" at bounding box center [502, 143] width 144 height 226
copy p "74,80 USD"
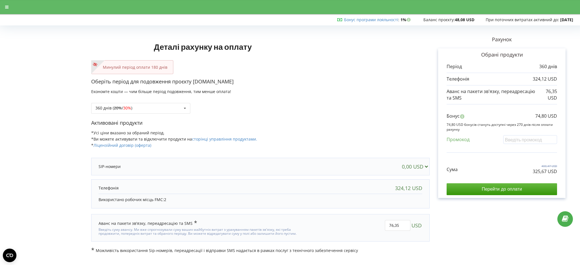
click at [46, 93] on form "Деталі рахунку на оплату Минулий період оплати 180 днів Оберіть період для подо…" at bounding box center [290, 140] width 568 height 226
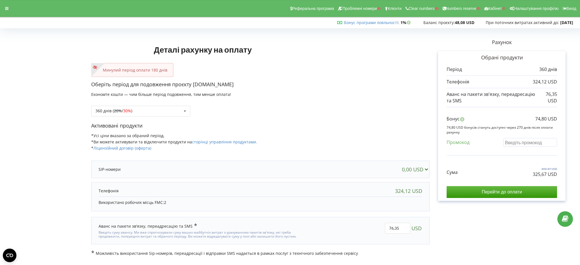
click at [534, 140] on input "text" at bounding box center [530, 142] width 54 height 9
paste input "EKLH-TLWT"
type input "EKLH-TLWT"
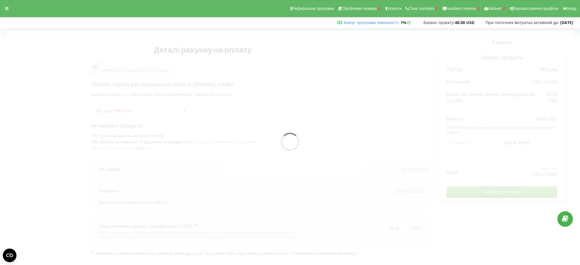
click at [496, 155] on div "Деталі рахунку на оплату Минулий період оплати 180 днів Оберіть період для подо…" at bounding box center [290, 143] width 568 height 226
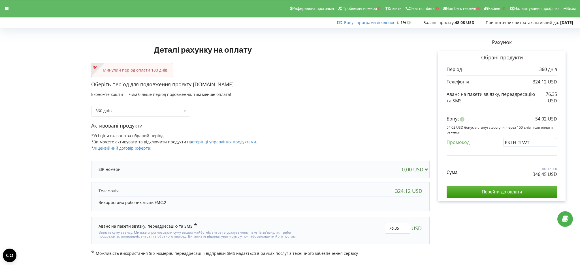
drag, startPoint x: 24, startPoint y: 94, endPoint x: 52, endPoint y: 95, distance: 28.3
click at [43, 95] on form "Деталі рахунку на оплату Минулий період оплати 180 днів Оберіть період для подо…" at bounding box center [290, 143] width 568 height 226
click at [10, 1] on div "Реферальна програма Проблемні номери Клієнти Clear numbers Numbers reserve Кабі…" at bounding box center [290, 8] width 588 height 17
click at [8, 9] on icon at bounding box center [6, 9] width 3 height 4
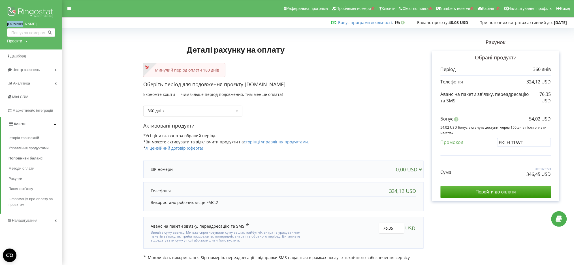
drag, startPoint x: 6, startPoint y: 23, endPoint x: 21, endPoint y: 23, distance: 14.7
click at [21, 23] on div "dtb.com Проєкти Пошук" at bounding box center [31, 25] width 62 height 50
copy link "dtb.com"
click at [96, 110] on form "Деталі рахунку на оплату Минулий період оплати 180 днів Оберіть період для подо…" at bounding box center [318, 145] width 500 height 231
drag, startPoint x: 522, startPoint y: 175, endPoint x: 552, endPoint y: 175, distance: 30.6
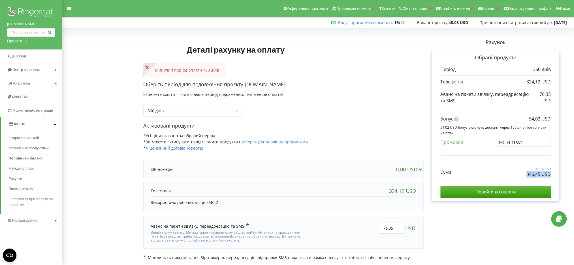
click at [552, 175] on div "Обрані продукти Період 360 днів 324,12 USD 76,35 USD" at bounding box center [495, 126] width 127 height 150
copy p "346,45 USD"
click at [492, 154] on div "Бонус 54,02 USD 54,02 USD бонусів стануть доступні через 150 днів після оплати …" at bounding box center [496, 133] width 110 height 46
drag, startPoint x: 526, startPoint y: 141, endPoint x: 215, endPoint y: 113, distance: 312.0
click at [410, 139] on div "Деталі рахунку на оплату Минулий період оплати 180 днів Оберіть період для подо…" at bounding box center [355, 145] width 425 height 231
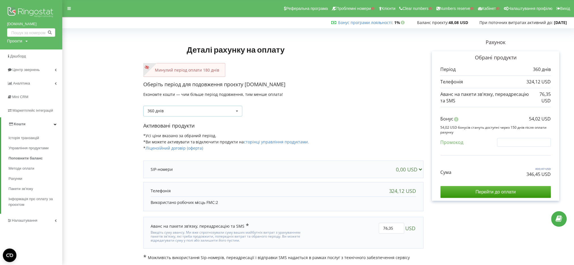
click at [197, 110] on div "Деталі рахунку на оплату Минулий період оплати 180 днів Оберіть період для подо…" at bounding box center [318, 145] width 500 height 231
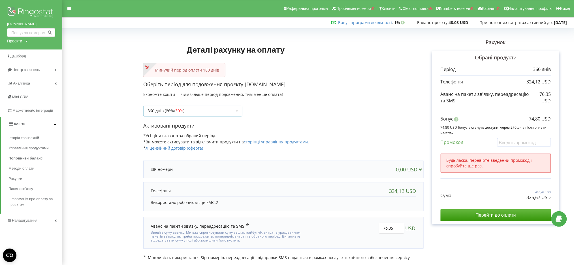
click at [187, 113] on div "360 днів ( 20% / 30% ) Поповнити баланс без подовження 20%" at bounding box center [192, 111] width 99 height 11
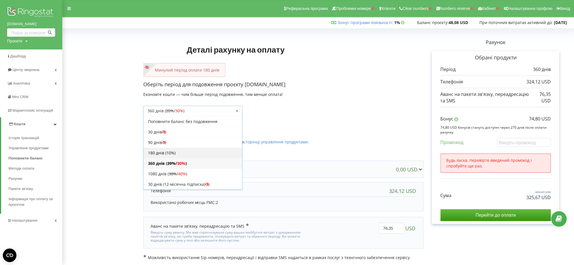
click at [172, 152] on div "180 днів (10%)" at bounding box center [193, 153] width 99 height 10
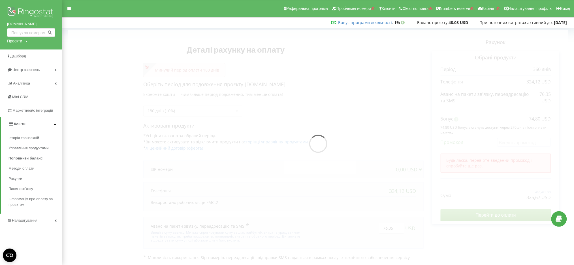
click at [197, 71] on div at bounding box center [318, 145] width 500 height 231
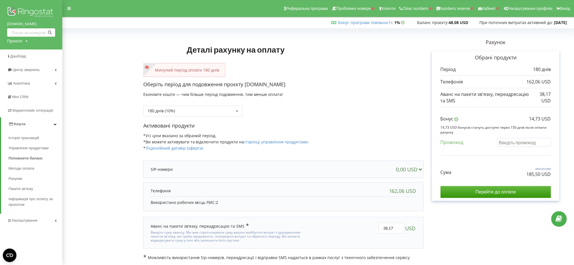
click at [510, 145] on input "text" at bounding box center [524, 142] width 54 height 9
paste input "EKLH-TLWT"
type input "EKLH-TLWT"
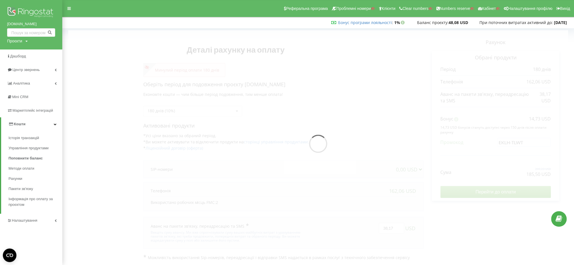
click at [485, 156] on div "Деталі рахунку на оплату Минулий період оплати 180 днів Оберіть період для подо…" at bounding box center [318, 145] width 500 height 231
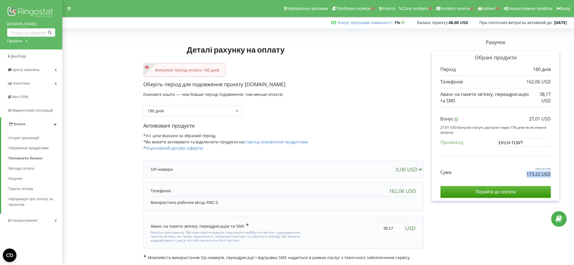
drag, startPoint x: 520, startPoint y: 177, endPoint x: 556, endPoint y: 177, distance: 35.7
click at [556, 177] on div "Обрані продукти Період 180 днів 162,06 USD 38,17 USD" at bounding box center [495, 126] width 127 height 150
copy p "173,22 USD"
click at [514, 176] on div "Сума 200,23 USD 173,22 USD" at bounding box center [496, 168] width 110 height 19
drag, startPoint x: 516, startPoint y: 177, endPoint x: 555, endPoint y: 176, distance: 39.7
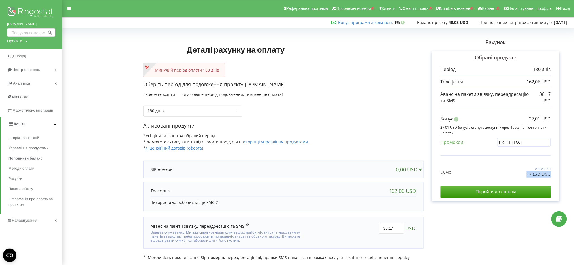
click at [555, 176] on div "Обрані продукти Період 180 днів 162,06 USD 38,17 USD" at bounding box center [495, 126] width 127 height 150
copy p "173,22 USD"
drag, startPoint x: 527, startPoint y: 122, endPoint x: 551, endPoint y: 117, distance: 24.5
click at [551, 117] on div "Бонус 27,01 USD" at bounding box center [496, 120] width 110 height 9
copy p "27,01 USD"
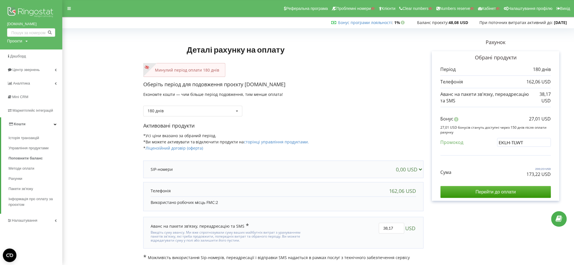
drag, startPoint x: 9, startPoint y: 44, endPoint x: 8, endPoint y: 41, distance: 2.9
click at [8, 41] on div "Проєкти" at bounding box center [14, 41] width 15 height 6
drag, startPoint x: 13, startPoint y: 52, endPoint x: 31, endPoint y: 54, distance: 18.0
click at [14, 52] on input "text" at bounding box center [24, 53] width 28 height 8
paste input "shop.blokfort.com.ua"
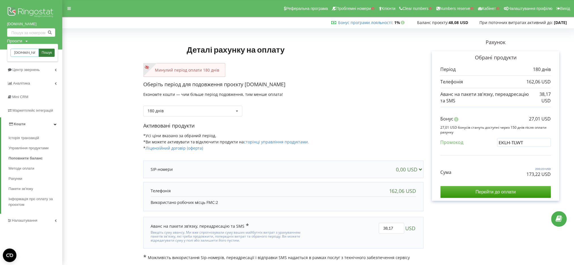
scroll to position [0, 10]
type input "shop.blokfort.com.ua"
click at [45, 51] on span "Пошук" at bounding box center [47, 52] width 10 height 5
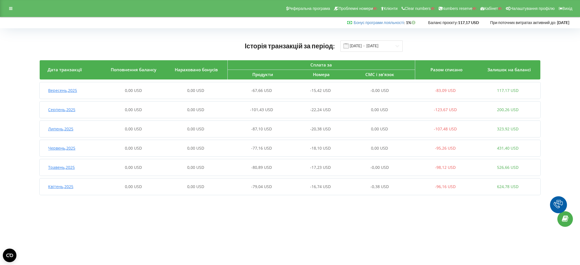
click at [23, 171] on div "Історія транзакцій за період: 01.04.2025 - 22.09.2025 Дата транзакції Поповненн…" at bounding box center [290, 119] width 568 height 170
click at [23, 36] on div "Історія транзакцій за період: 01.04.2025 - 22.09.2025 Дата транзакції Поповненн…" at bounding box center [290, 119] width 568 height 170
click at [12, 6] on div at bounding box center [11, 9] width 10 height 8
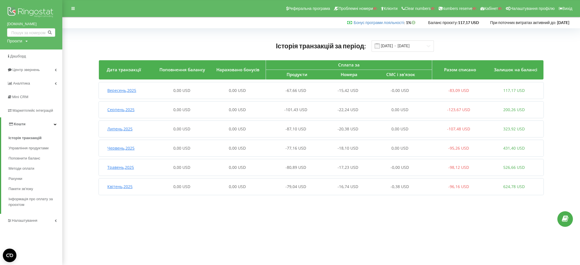
drag, startPoint x: 14, startPoint y: 39, endPoint x: 23, endPoint y: 52, distance: 15.6
click at [16, 43] on div "Проєкти" at bounding box center [14, 41] width 15 height 6
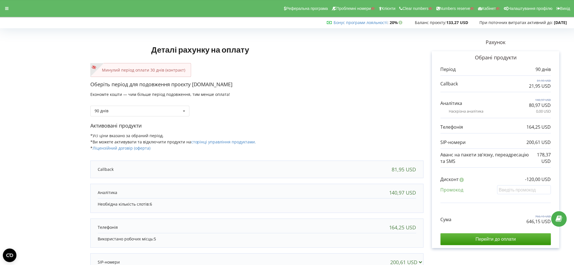
click at [0, 1] on div "Реферальна програма Проблемні номери Клієнти Clear numbers Numbers reserve Кабі…" at bounding box center [287, 8] width 582 height 17
click at [2, 8] on div at bounding box center [7, 9] width 10 height 8
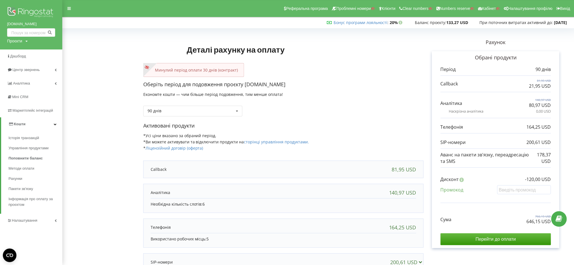
drag, startPoint x: 5, startPoint y: 25, endPoint x: 46, endPoint y: 22, distance: 40.6
click at [46, 22] on div "[DOMAIN_NAME] Проєкти Пошук" at bounding box center [31, 25] width 62 height 50
copy link "[DOMAIN_NAME]"
drag, startPoint x: 68, startPoint y: 43, endPoint x: 238, endPoint y: 12, distance: 172.5
click at [76, 44] on form "Деталі рахунку на оплату Минулий період оплати 30 днів (контракт) Оберіть періо…" at bounding box center [318, 174] width 500 height 289
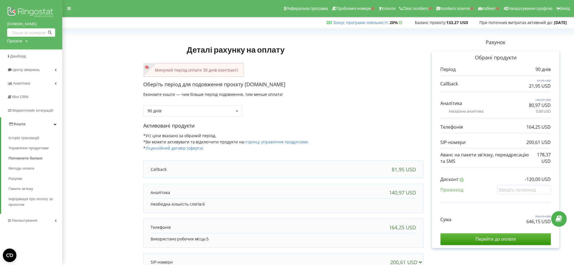
click at [12, 41] on div "Проєкти" at bounding box center [14, 41] width 15 height 6
click at [16, 55] on input "text" at bounding box center [24, 53] width 28 height 8
paste input "[DOMAIN_NAME]"
type input "[DOMAIN_NAME]"
click at [43, 54] on span "Пошук" at bounding box center [47, 52] width 10 height 5
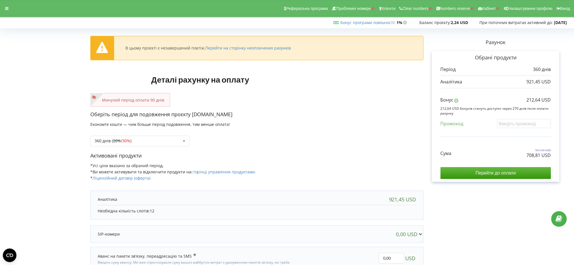
click at [5, 3] on div "Реферальна програма Проблемні номери Клієнти Clear numbers Numbers reserve Кабі…" at bounding box center [287, 8] width 582 height 17
click at [5, 9] on icon at bounding box center [6, 9] width 3 height 4
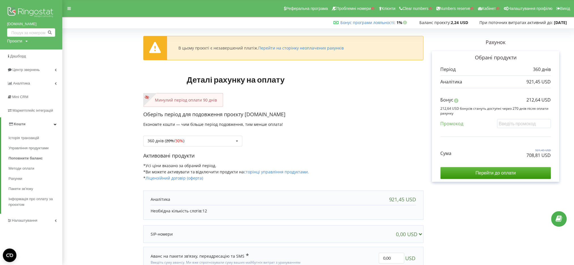
click at [16, 41] on div "Проєкти" at bounding box center [14, 41] width 15 height 6
paste input "autoregion.com.ua"
type input "autoregion.com.ua"
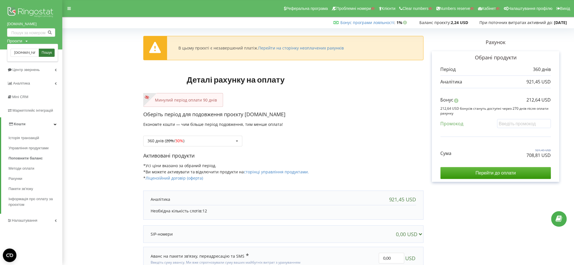
click at [52, 50] on span "Пошук" at bounding box center [47, 52] width 10 height 5
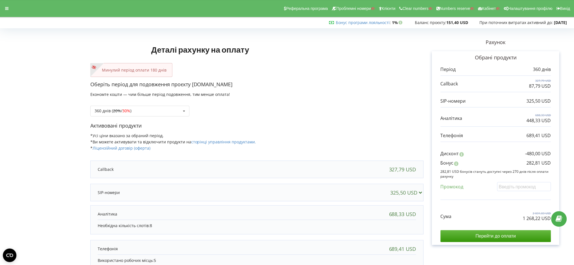
click at [6, 3] on div "Реферальна програма Проблемні номери Клієнти Clear numbers Numbers reserve Кабі…" at bounding box center [287, 8] width 582 height 17
click at [9, 13] on div "Реферальна програма Проблемні номери Клієнти Clear numbers Numbers reserve Кабі…" at bounding box center [287, 8] width 582 height 17
click at [8, 10] on icon at bounding box center [6, 9] width 3 height 4
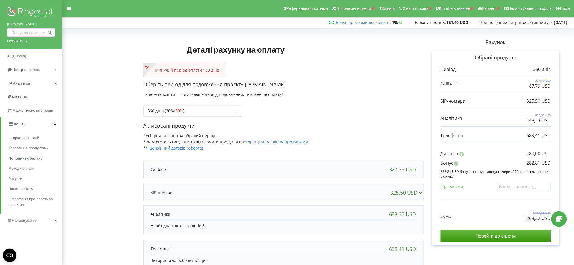
drag, startPoint x: 90, startPoint y: 77, endPoint x: 242, endPoint y: 2, distance: 170.0
click at [94, 75] on form "Деталі рахунку на оплату Минулий період оплати 180 днів Оберіть період для подо…" at bounding box center [318, 179] width 500 height 298
drag, startPoint x: 91, startPoint y: 69, endPoint x: 129, endPoint y: 52, distance: 41.8
click at [100, 67] on form "Деталі рахунку на оплату Минулий період оплати 180 днів Оберіть період для подо…" at bounding box center [318, 179] width 500 height 298
click at [15, 43] on div "Проєкти" at bounding box center [14, 41] width 15 height 6
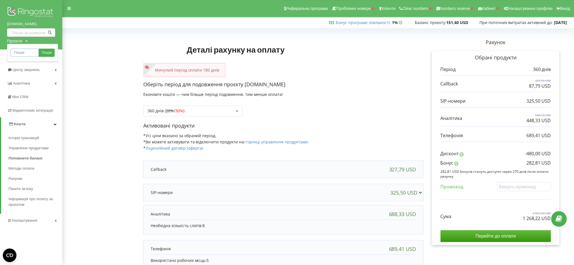
click at [17, 54] on input "text" at bounding box center [24, 53] width 28 height 8
paste input "rmc.kh.ua"
type input "rmc.kh.ua"
click at [45, 52] on span "Пошук" at bounding box center [47, 52] width 10 height 5
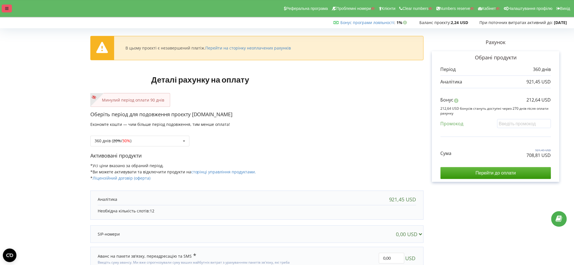
click at [8, 6] on div at bounding box center [7, 9] width 10 height 8
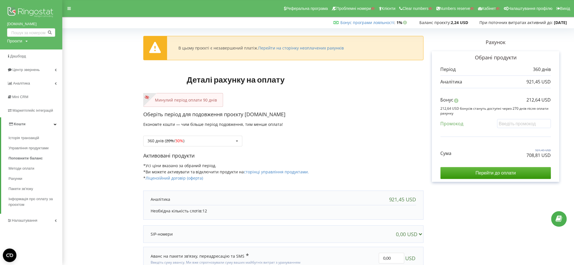
click at [10, 40] on div "Проєкти" at bounding box center [14, 41] width 15 height 6
click at [12, 52] on input "text" at bounding box center [24, 53] width 28 height 8
paste input "bado.in.ua"
type input "bado.in.ua"
click at [51, 52] on span "Пошук" at bounding box center [47, 52] width 10 height 5
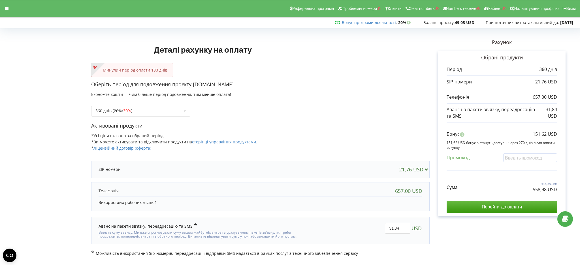
click at [9, 13] on div "Реферальна програма Проблемні номери Клієнти Clear numbers Numbers reserve Кабі…" at bounding box center [290, 8] width 588 height 17
click at [11, 7] on div at bounding box center [7, 9] width 10 height 8
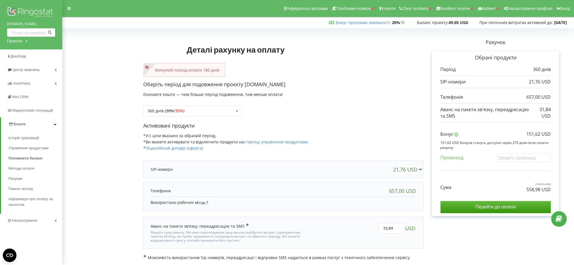
scroll to position [0, 0]
drag, startPoint x: 3, startPoint y: 24, endPoint x: 39, endPoint y: 21, distance: 36.4
click at [26, 22] on div "[DOMAIN_NAME] Проєкти Пошук" at bounding box center [31, 25] width 62 height 50
copy link "[DOMAIN_NAME]"
drag, startPoint x: 16, startPoint y: 40, endPoint x: 16, endPoint y: 43, distance: 3.4
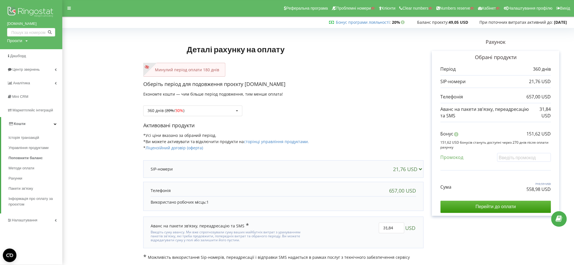
click at [15, 40] on div "Проєкти" at bounding box center [14, 41] width 15 height 6
drag, startPoint x: 16, startPoint y: 48, endPoint x: 20, endPoint y: 52, distance: 5.4
click at [16, 50] on div "Пошук" at bounding box center [32, 53] width 51 height 18
click at [22, 53] on input "text" at bounding box center [24, 52] width 28 height 8
click at [30, 52] on input "text" at bounding box center [24, 52] width 28 height 8
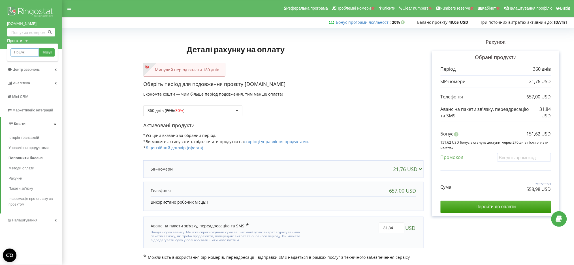
paste input "[DOMAIN_NAME]"
type input "CrystalHotel.SPA"
click at [46, 52] on span "Пошук" at bounding box center [47, 52] width 10 height 5
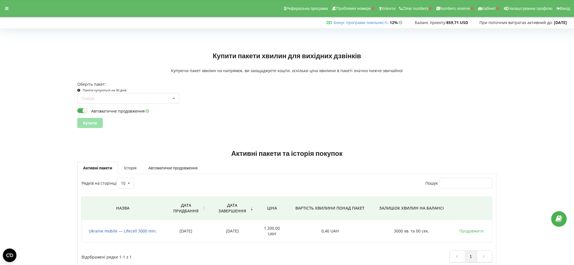
click at [126, 169] on link "Історія" at bounding box center [130, 168] width 24 height 12
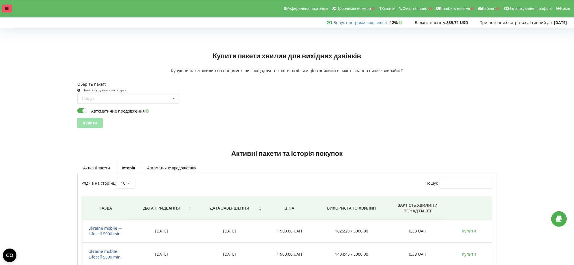
click at [6, 8] on icon at bounding box center [6, 9] width 3 height 4
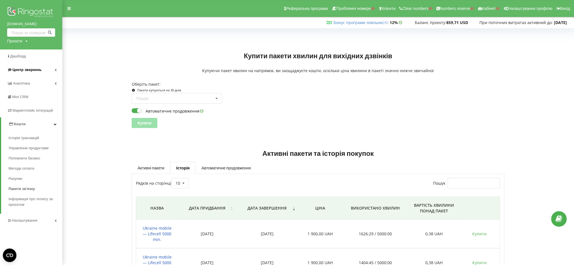
click at [18, 71] on span "Центр звернень" at bounding box center [26, 70] width 29 height 4
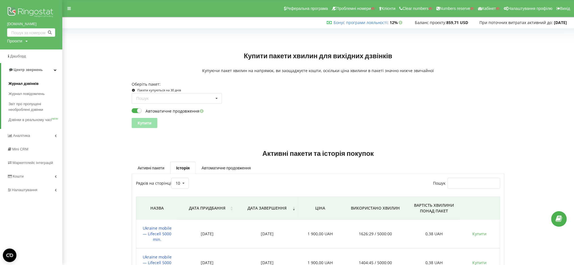
click at [22, 83] on span "Журнал дзвінків" at bounding box center [23, 84] width 30 height 6
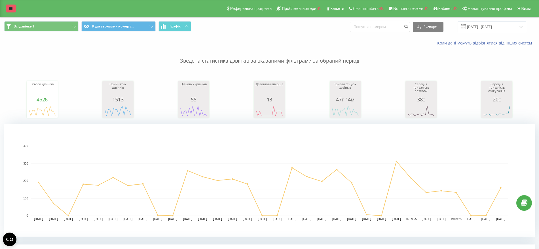
click at [8, 8] on link at bounding box center [11, 9] width 10 height 8
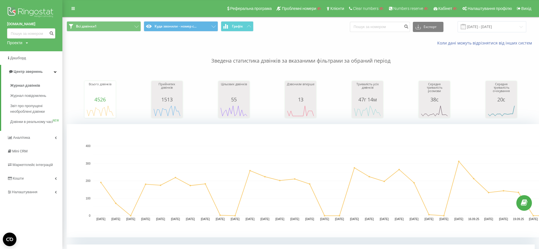
click at [12, 43] on div "Проекти" at bounding box center [14, 43] width 15 height 6
paste input "partfix.net"
type input "partfix.net"
click at [46, 54] on link "Пошук" at bounding box center [45, 51] width 17 height 8
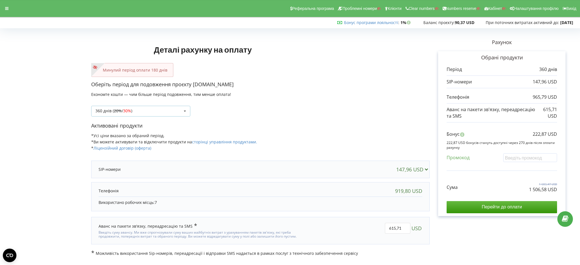
click at [156, 112] on div "360 днів ( 20% / 30% ) Поповнити баланс без подовження 20%" at bounding box center [140, 111] width 99 height 11
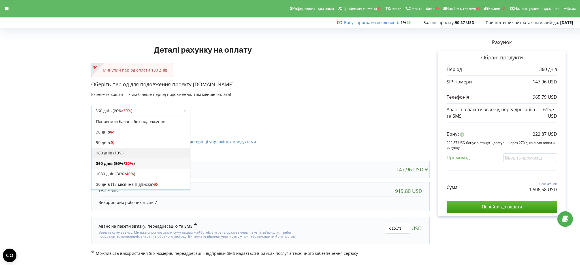
click at [132, 153] on div "180 днів (10%)" at bounding box center [141, 153] width 99 height 10
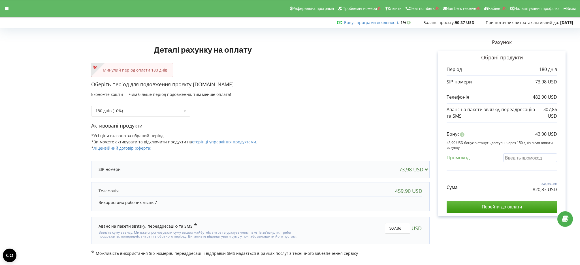
click at [527, 159] on input "text" at bounding box center [530, 158] width 54 height 9
paste input "EKLH-TLWT"
type input "EKLH-TLWT"
click at [499, 173] on div "Деталі рахунку на оплату Минулий період оплати 180 днів Оберіть період для подо…" at bounding box center [290, 143] width 568 height 226
click at [480, 206] on input "Перейти до оплати" at bounding box center [502, 207] width 110 height 12
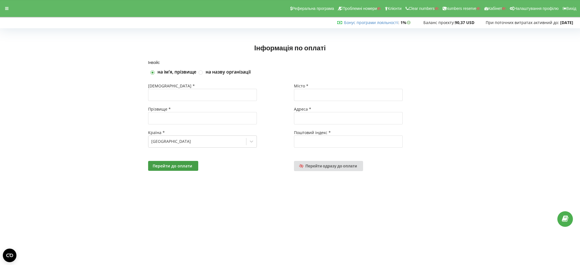
drag, startPoint x: 243, startPoint y: 245, endPoint x: 239, endPoint y: 236, distance: 9.9
click at [241, 245] on body "Реферальна програма Проблемні номери Клієнти Clear numbers Numbers reserve Кабі…" at bounding box center [290, 132] width 580 height 265
click at [8, 5] on div at bounding box center [7, 9] width 10 height 8
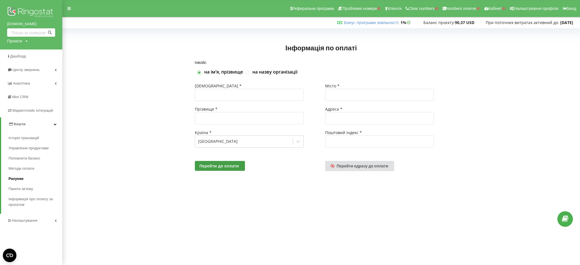
click at [14, 177] on span "Рахунки" at bounding box center [15, 179] width 15 height 6
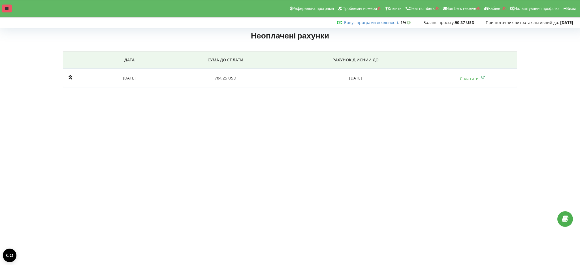
click at [10, 8] on div at bounding box center [7, 9] width 10 height 8
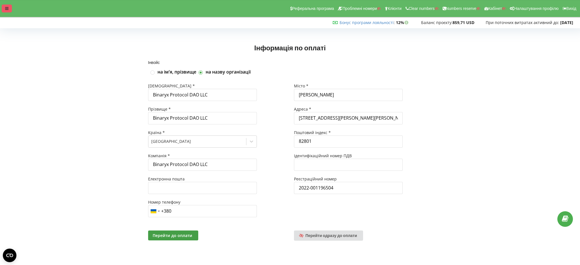
click at [8, 10] on icon at bounding box center [6, 9] width 3 height 4
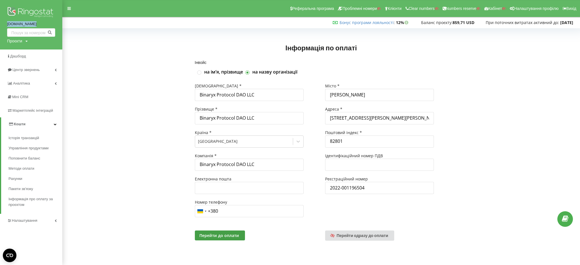
drag, startPoint x: 4, startPoint y: 27, endPoint x: 6, endPoint y: 23, distance: 5.1
click at [6, 23] on div "[DOMAIN_NAME] Проєкти Пошук" at bounding box center [31, 25] width 62 height 50
copy link "[DOMAIN_NAME]"
click at [95, 112] on div "Інвойс на імʼя, прізвище на назву організації Імʼя * Binaryx Protocol DAO LLC П…" at bounding box center [321, 158] width 506 height 195
click at [34, 12] on img at bounding box center [31, 13] width 48 height 14
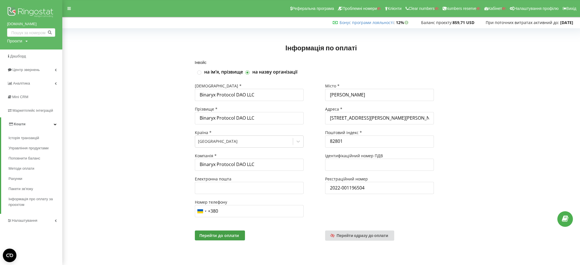
drag, startPoint x: 95, startPoint y: 231, endPoint x: 173, endPoint y: 51, distance: 195.7
click at [103, 227] on div "Інвойс на імʼя, прізвище на назву організації Імʼя * Binaryx Protocol DAO LLC П…" at bounding box center [321, 158] width 506 height 195
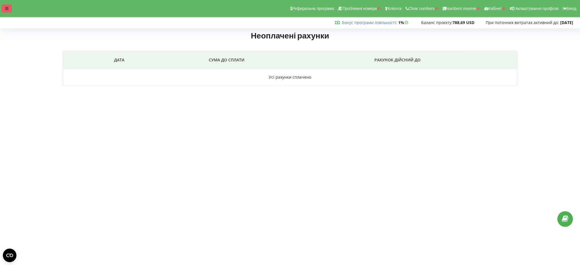
click at [5, 6] on div at bounding box center [7, 9] width 10 height 8
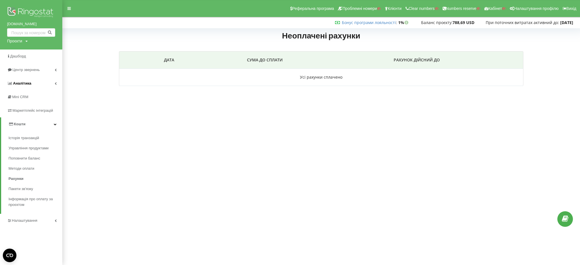
click at [31, 82] on link "Аналiтика" at bounding box center [31, 84] width 62 height 14
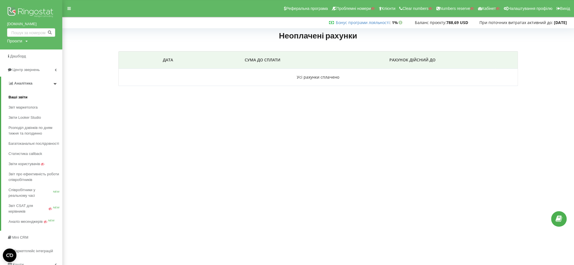
click at [20, 97] on span "Ваші звіти" at bounding box center [17, 98] width 19 height 6
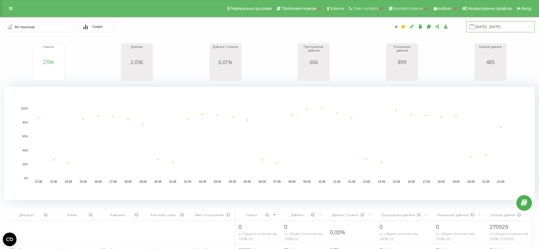
click at [494, 24] on input "[DATE] - [DATE]" at bounding box center [500, 26] width 69 height 11
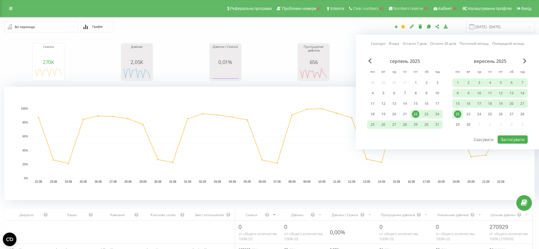
click at [457, 114] on div "22" at bounding box center [457, 113] width 7 height 7
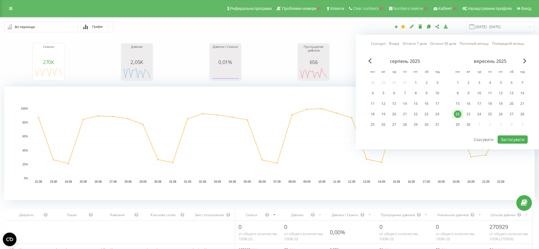
click at [457, 114] on div "22" at bounding box center [457, 113] width 7 height 7
click at [501, 137] on button "Застосувати" at bounding box center [512, 139] width 30 height 8
type input "[DATE] - [DATE]"
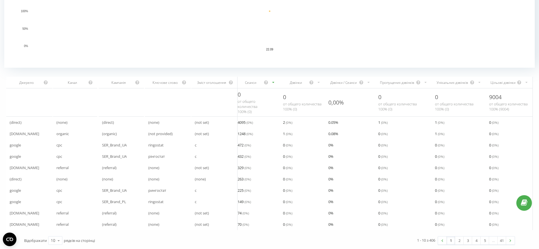
scroll to position [138, 0]
click at [56, 241] on icon at bounding box center [58, 240] width 8 height 11
click at [57, 233] on span "100" at bounding box center [54, 232] width 7 height 5
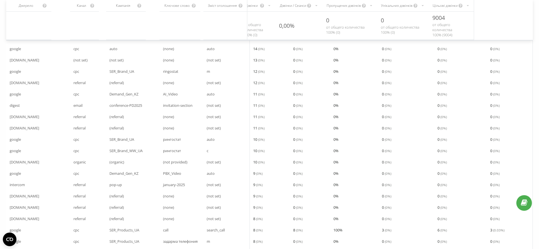
scroll to position [744, 0]
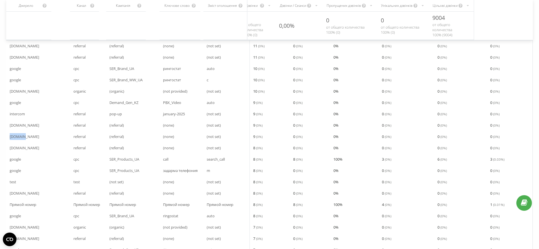
drag, startPoint x: 7, startPoint y: 137, endPoint x: 29, endPoint y: 137, distance: 21.3
click at [29, 137] on div "dzen.ru" at bounding box center [38, 136] width 64 height 11
copy span "dzen.ru"
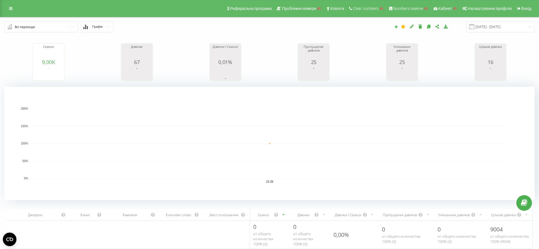
scroll to position [312, 0]
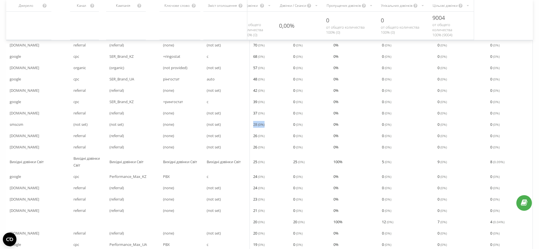
drag, startPoint x: 253, startPoint y: 125, endPoint x: 265, endPoint y: 123, distance: 12.6
click at [265, 123] on div "28 ( 0 %)" at bounding box center [270, 124] width 40 height 11
drag, startPoint x: 346, startPoint y: 184, endPoint x: 246, endPoint y: 188, distance: 100.1
click at [246, 188] on tr "css.viber.com referral (referral) (none) (not set) 24 ( 0 %) 0 ( 0 %) 0 % 0 ( 0…" at bounding box center [269, 187] width 526 height 11
drag, startPoint x: 271, startPoint y: 126, endPoint x: 244, endPoint y: 125, distance: 27.2
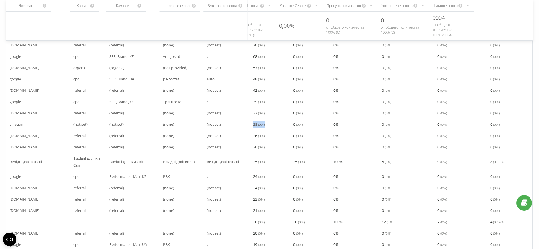
click at [244, 125] on tr "smscsm (not set) (not set) (none) (not set) 28 ( 0 %) 0 ( 0 %) 0 % 0 ( 0 %) 0 (…" at bounding box center [269, 124] width 526 height 11
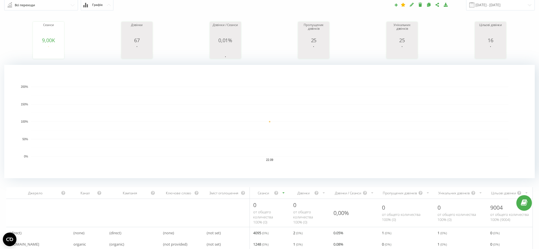
scroll to position [0, 0]
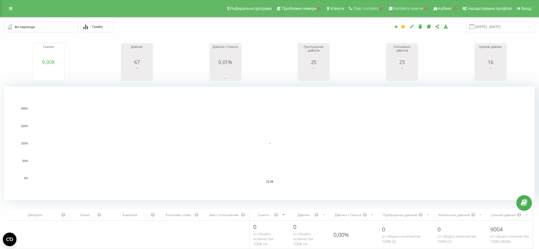
click at [414, 28] on icon at bounding box center [411, 26] width 5 height 4
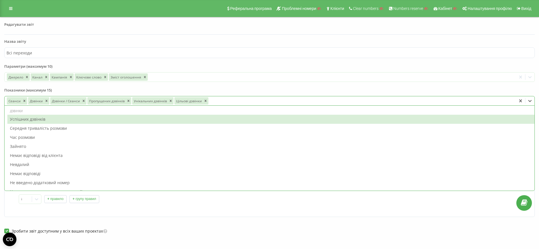
click at [235, 101] on div at bounding box center [361, 101] width 305 height 7
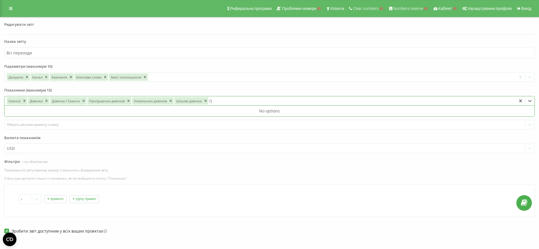
type input "r"
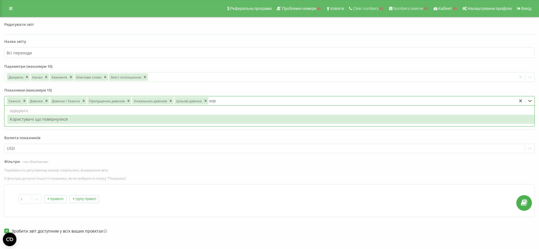
type input "ко"
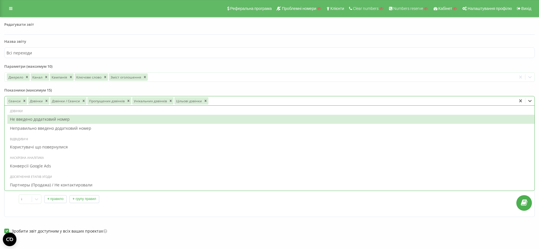
click at [221, 98] on div at bounding box center [361, 101] width 305 height 7
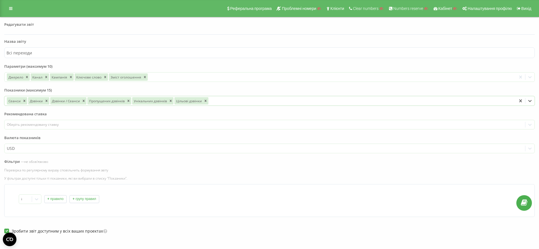
type input "а"
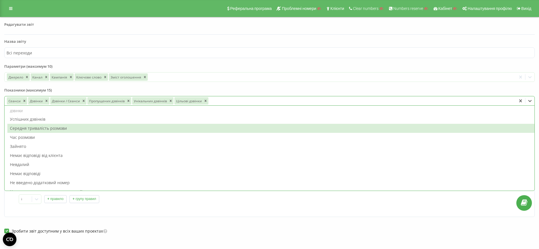
type input "ч"
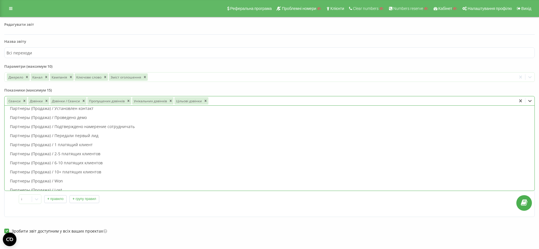
scroll to position [567, 0]
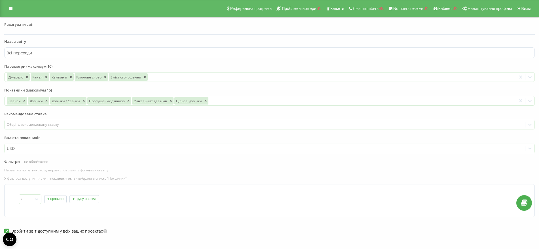
click at [176, 82] on form "Назва звіту Всі переходи Параметри (максимум 10) Джерело Канал Кампанія Ключове…" at bounding box center [269, 159] width 530 height 240
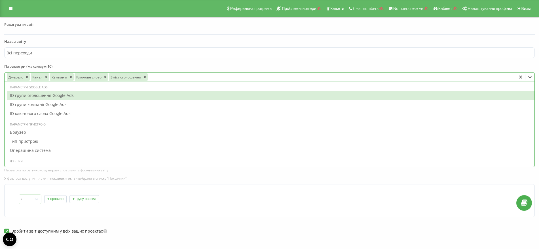
click at [174, 75] on div at bounding box center [330, 77] width 365 height 7
type input "к"
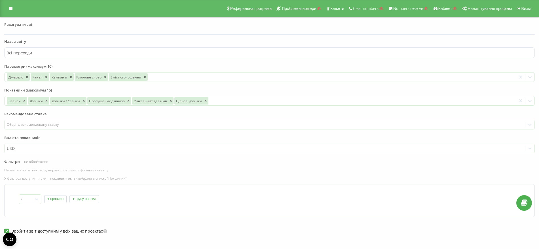
click at [167, 64] on label "Параметри (максимум 10)" at bounding box center [269, 68] width 530 height 8
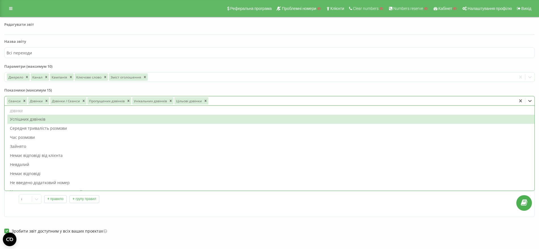
click at [222, 103] on div at bounding box center [361, 101] width 305 height 7
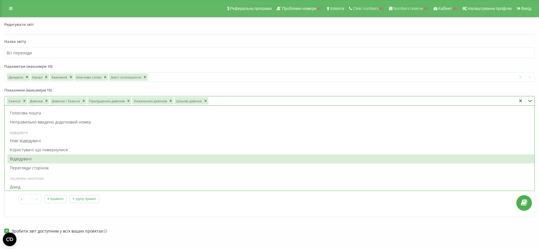
scroll to position [106, 0]
click at [17, 160] on div "Відвідувачі" at bounding box center [270, 158] width 527 height 9
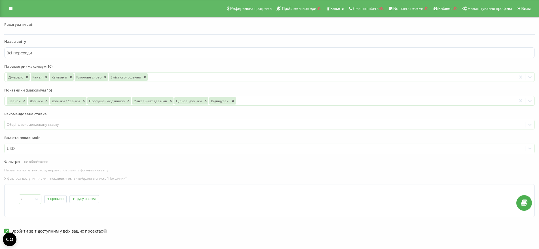
click at [204, 86] on form "Назва звіту Всі переходи Параметри (максимум 10) Джерело Канал Кампанія Ключове…" at bounding box center [269, 159] width 530 height 240
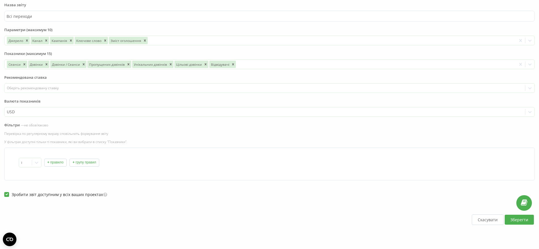
scroll to position [39, 0]
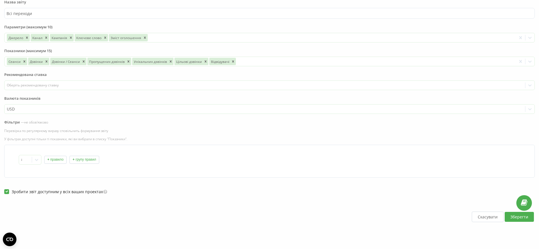
click at [519, 216] on button "Зберегти" at bounding box center [518, 217] width 29 height 10
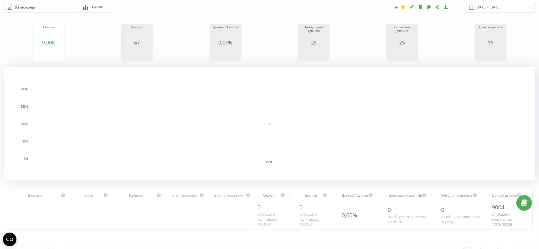
scroll to position [36, 0]
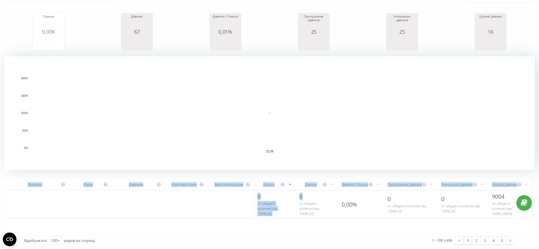
drag, startPoint x: 326, startPoint y: 202, endPoint x: 544, endPoint y: 184, distance: 218.6
click at [539, 184] on html "ringostat.com Проекти Пошук Дашборд Центр звернень Аналiтика Ваші звіти Звіт ма…" at bounding box center [269, 94] width 539 height 249
click at [401, 207] on span "от общего количества 100% ( 0 )" at bounding box center [406, 208] width 39 height 10
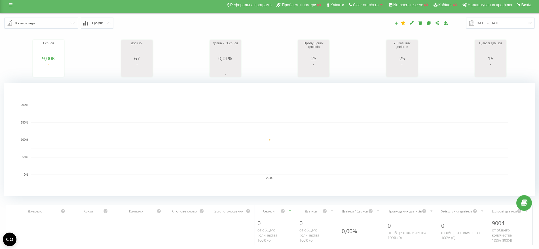
scroll to position [0, 0]
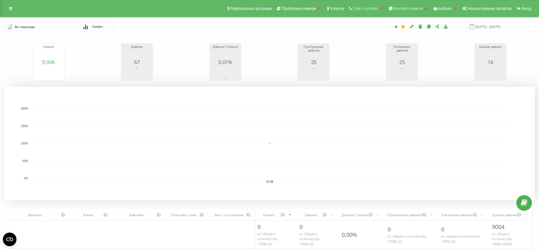
click at [75, 29] on input "text" at bounding box center [41, 27] width 73 height 10
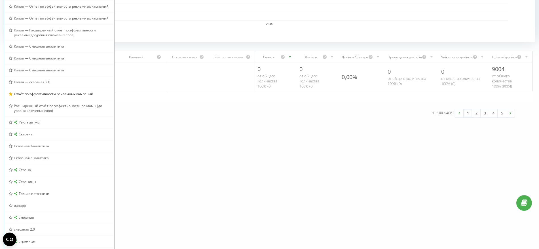
scroll to position [180, 0]
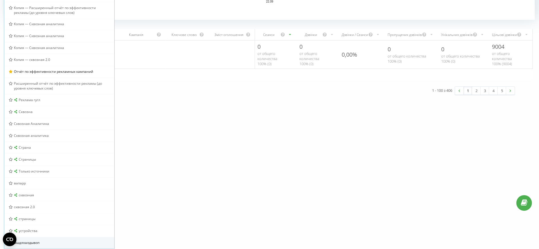
click at [86, 239] on div "ыыдлоалдывоп" at bounding box center [59, 243] width 110 height 12
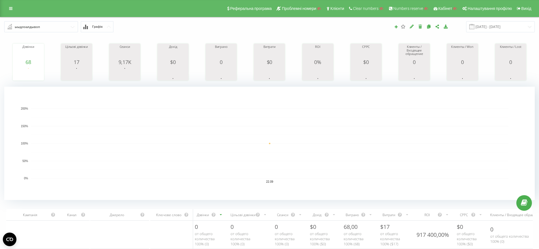
click at [422, 27] on icon at bounding box center [420, 26] width 5 height 4
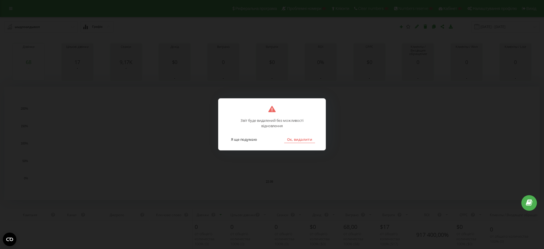
click at [300, 137] on button "Ок, видалити" at bounding box center [299, 139] width 31 height 7
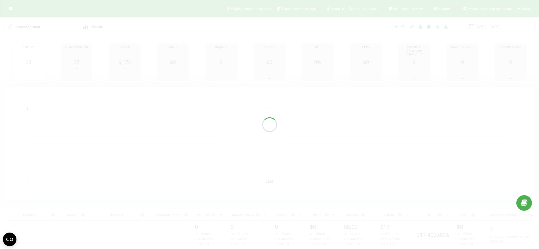
click at [8, 1] on div at bounding box center [269, 124] width 539 height 249
drag, startPoint x: 20, startPoint y: 101, endPoint x: 21, endPoint y: 85, distance: 16.5
click at [20, 101] on div at bounding box center [269, 124] width 539 height 249
click at [12, 7] on div at bounding box center [269, 124] width 539 height 249
click at [73, 131] on div at bounding box center [269, 124] width 539 height 249
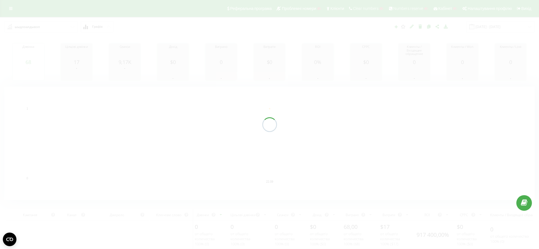
click at [43, 150] on div at bounding box center [269, 124] width 539 height 249
click at [38, 36] on div at bounding box center [269, 124] width 539 height 249
click at [26, 15] on div at bounding box center [269, 124] width 539 height 249
click at [15, 7] on div at bounding box center [269, 124] width 539 height 249
click at [9, 10] on div at bounding box center [269, 124] width 539 height 249
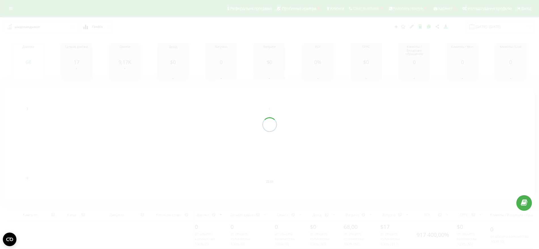
drag, startPoint x: 137, startPoint y: 165, endPoint x: 133, endPoint y: 167, distance: 4.6
click at [133, 167] on div at bounding box center [269, 124] width 539 height 249
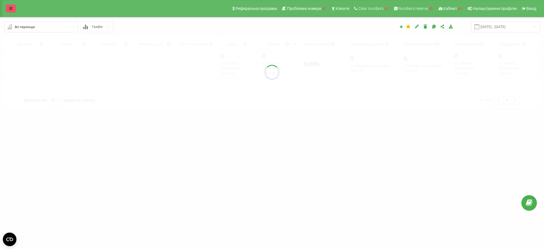
click at [10, 9] on icon at bounding box center [10, 9] width 3 height 4
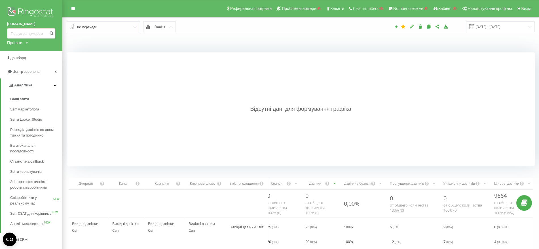
click at [84, 207] on div "scrollable content" at bounding box center [89, 203] width 40 height 11
click at [16, 42] on div "Проекти" at bounding box center [14, 43] width 15 height 6
drag, startPoint x: 18, startPoint y: 49, endPoint x: 20, endPoint y: 52, distance: 4.0
click at [19, 51] on input "text" at bounding box center [23, 51] width 28 height 8
type input "[DOMAIN_NAME]"
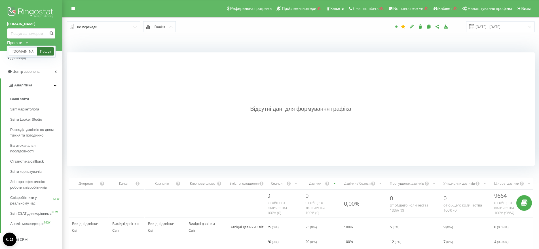
click at [44, 49] on link "Пошук" at bounding box center [45, 51] width 17 height 8
